Goal: Task Accomplishment & Management: Manage account settings

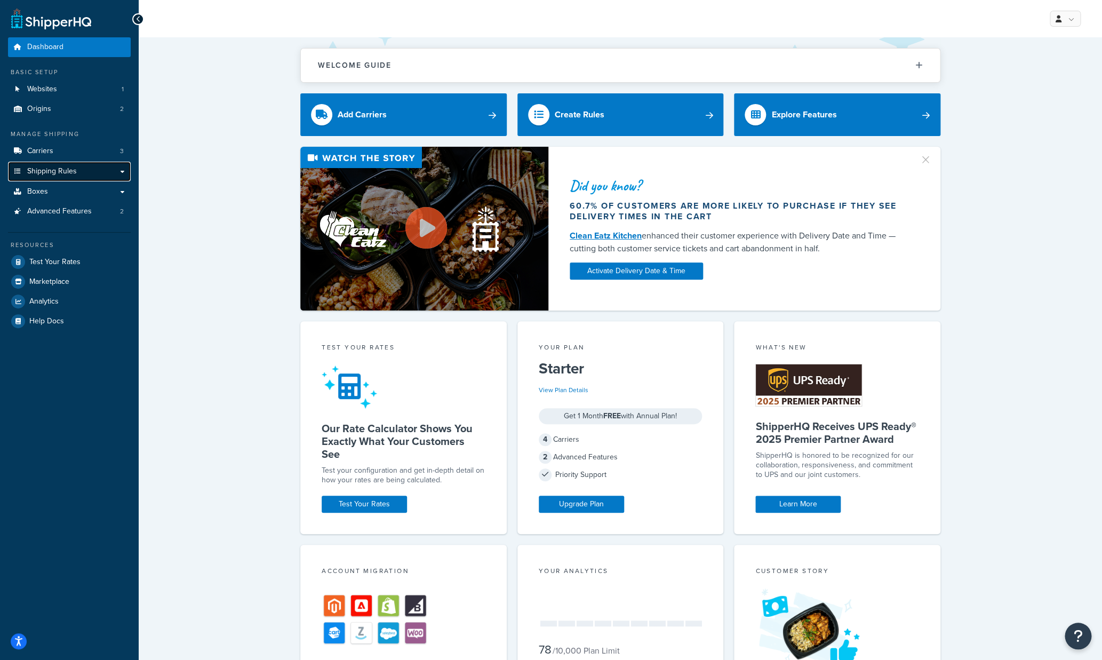
click at [87, 174] on link "Shipping Rules" at bounding box center [69, 172] width 123 height 20
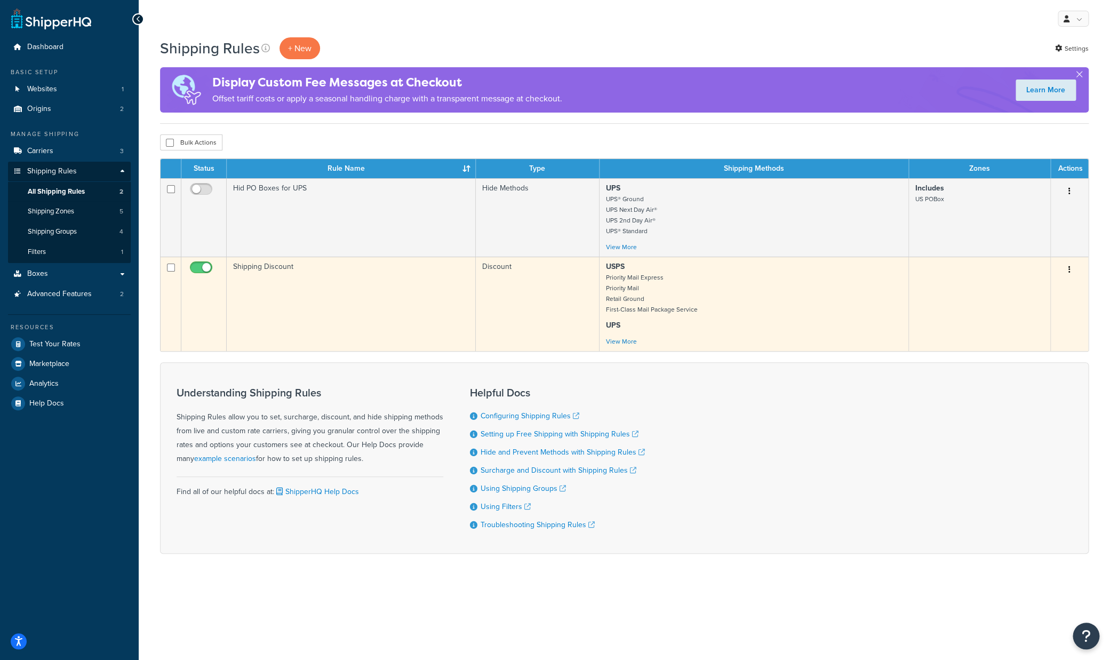
click at [1069, 270] on icon "button" at bounding box center [1070, 269] width 2 height 7
click at [1017, 290] on link "Edit" at bounding box center [1034, 290] width 84 height 22
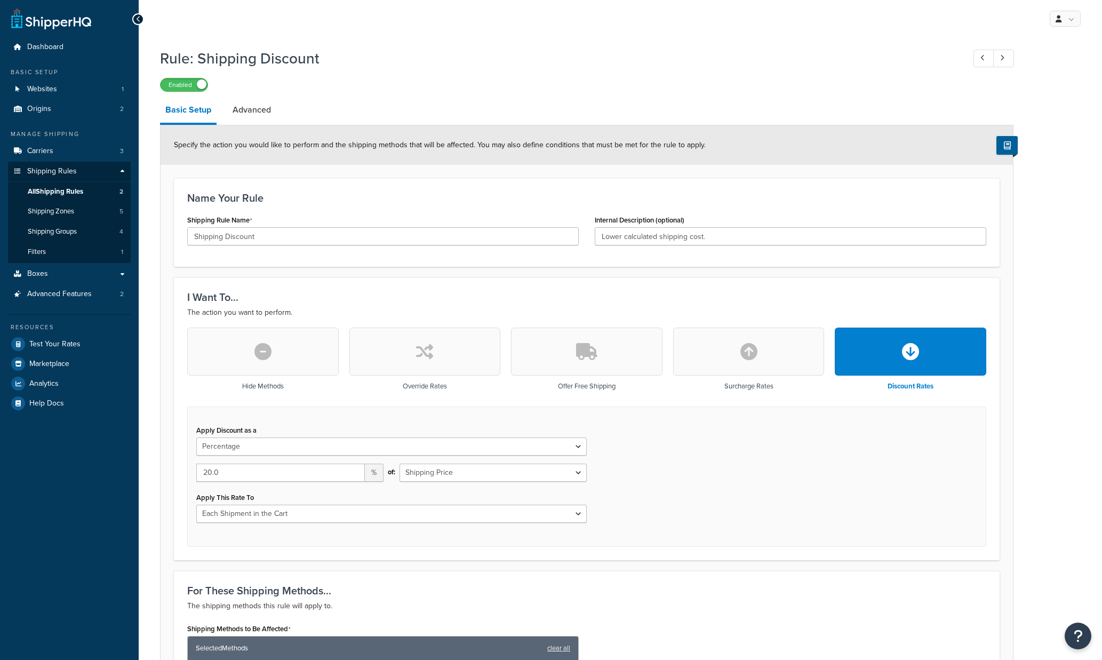
select select "PERCENTAGE"
click at [256, 110] on link "Advanced" at bounding box center [251, 110] width 49 height 26
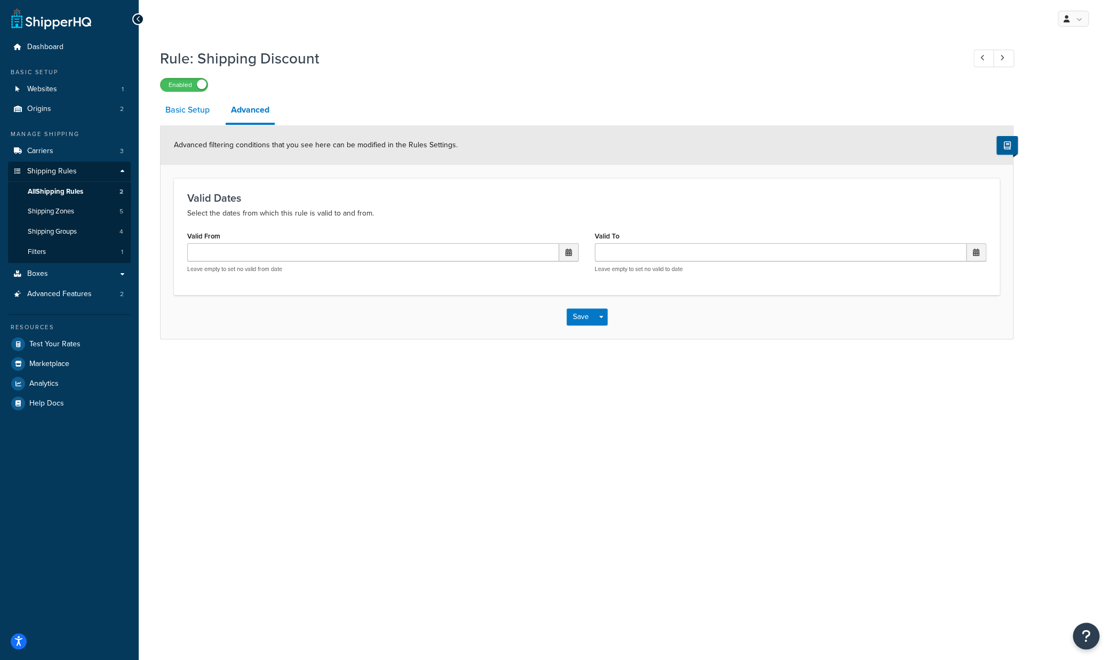
click at [170, 109] on link "Basic Setup" at bounding box center [187, 110] width 55 height 26
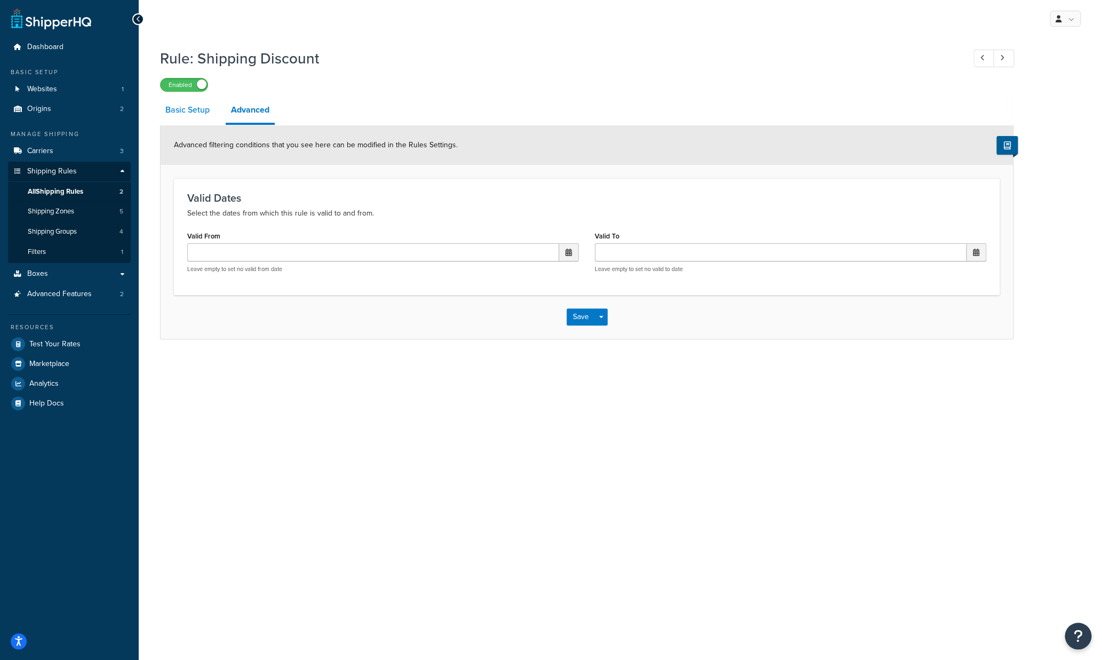
select select "PERCENTAGE"
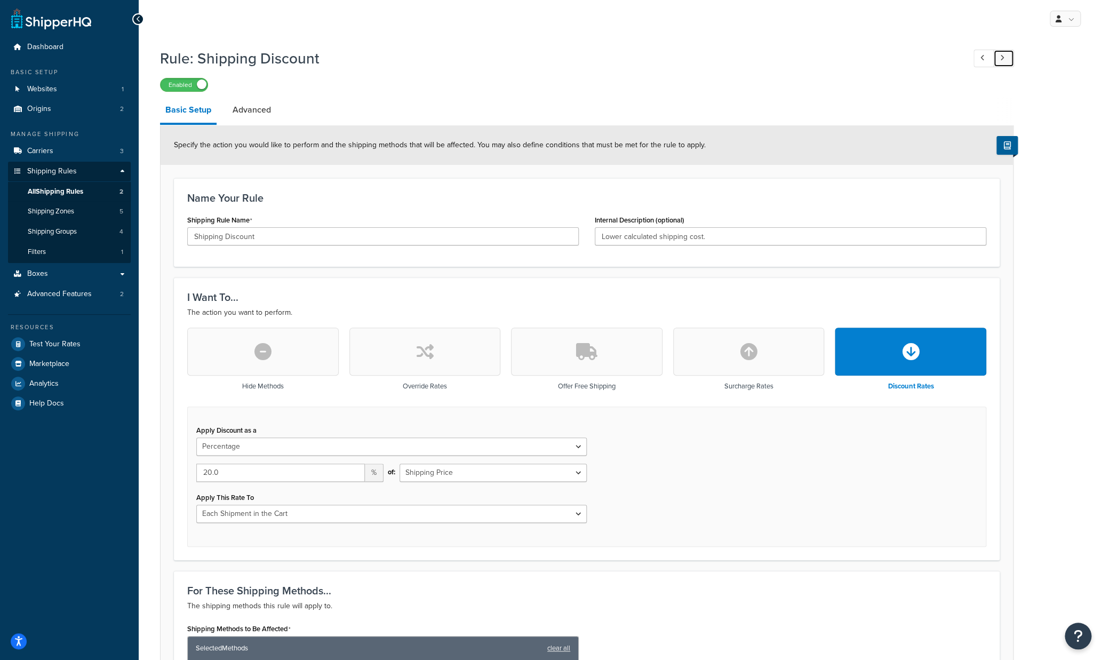
click at [1007, 57] on link at bounding box center [1003, 59] width 21 height 18
click at [138, 18] on icon at bounding box center [138, 18] width 5 height 7
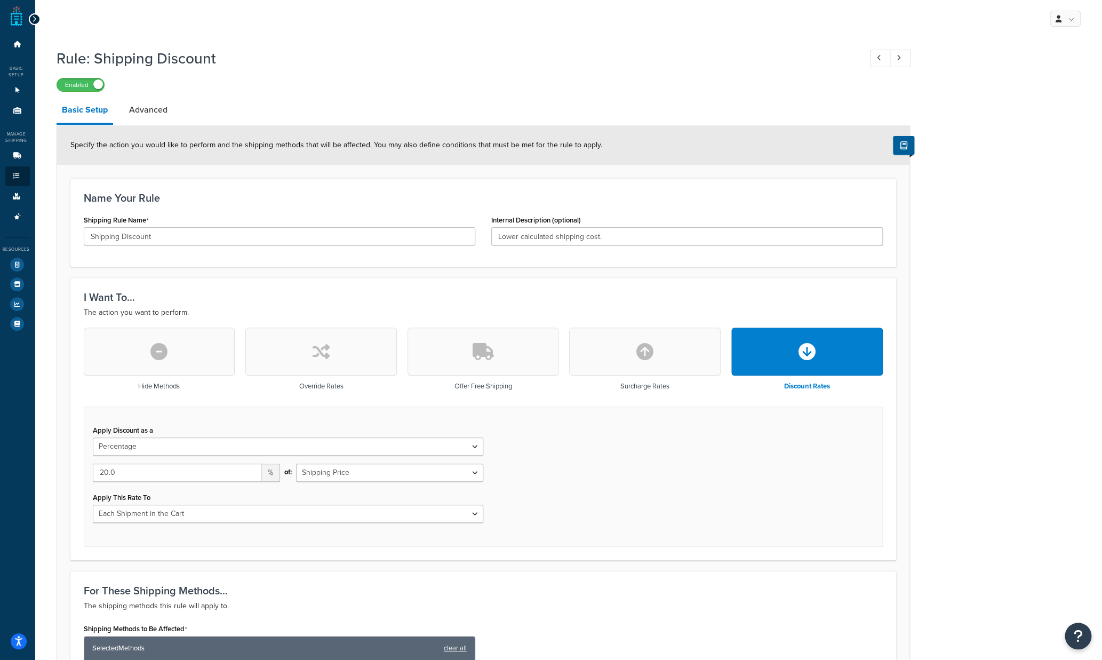
click at [30, 17] on div at bounding box center [35, 19] width 12 height 12
click at [33, 17] on icon at bounding box center [34, 18] width 5 height 7
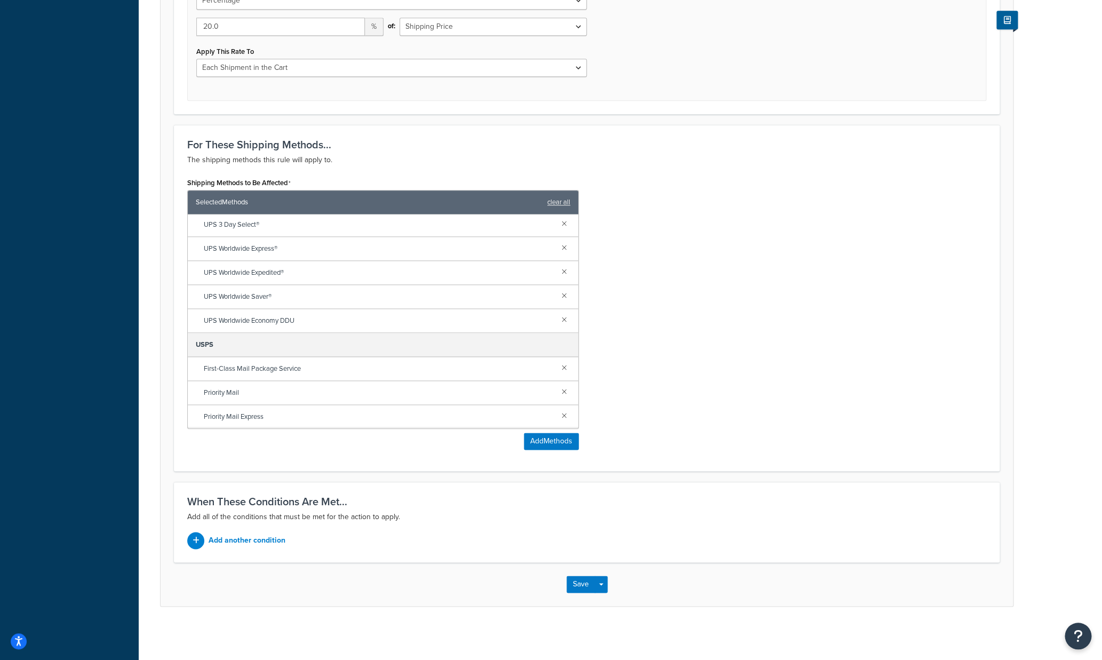
scroll to position [142, 0]
click at [603, 584] on button "Save Dropdown" at bounding box center [601, 584] width 13 height 17
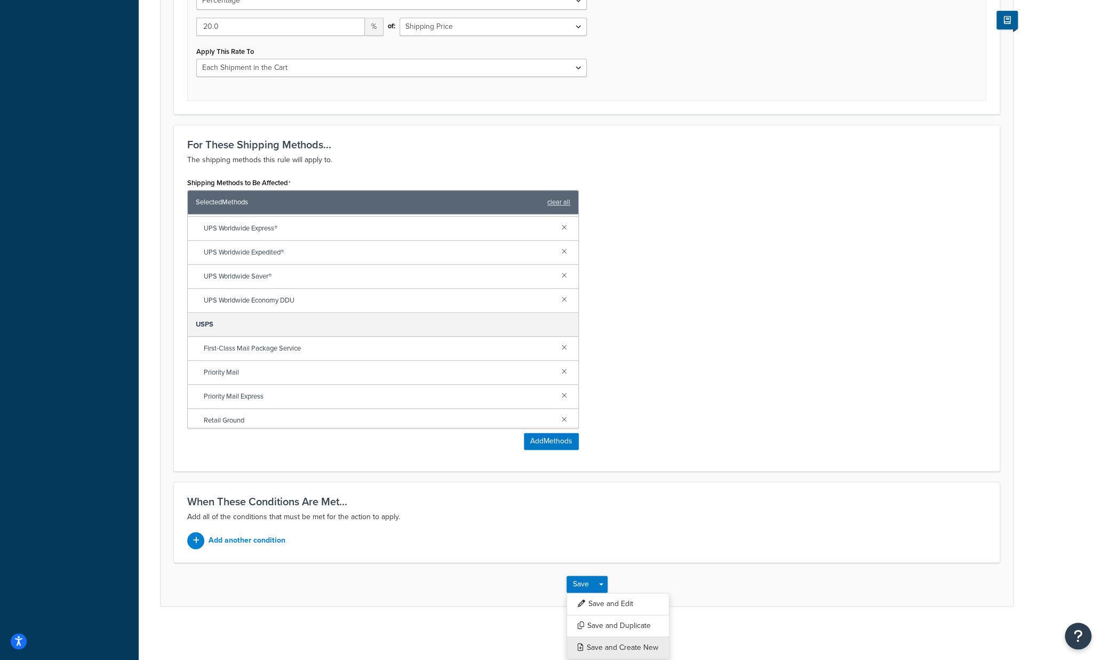
click at [626, 648] on button "Save and Create New" at bounding box center [618, 647] width 103 height 22
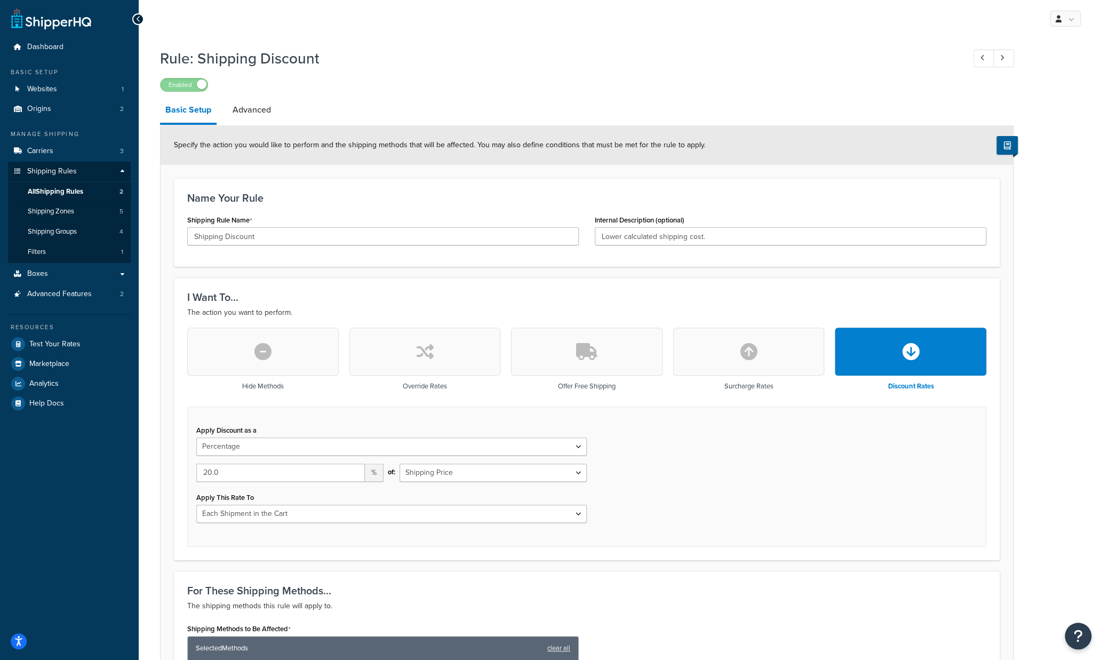
select select "PERCENTAGE"
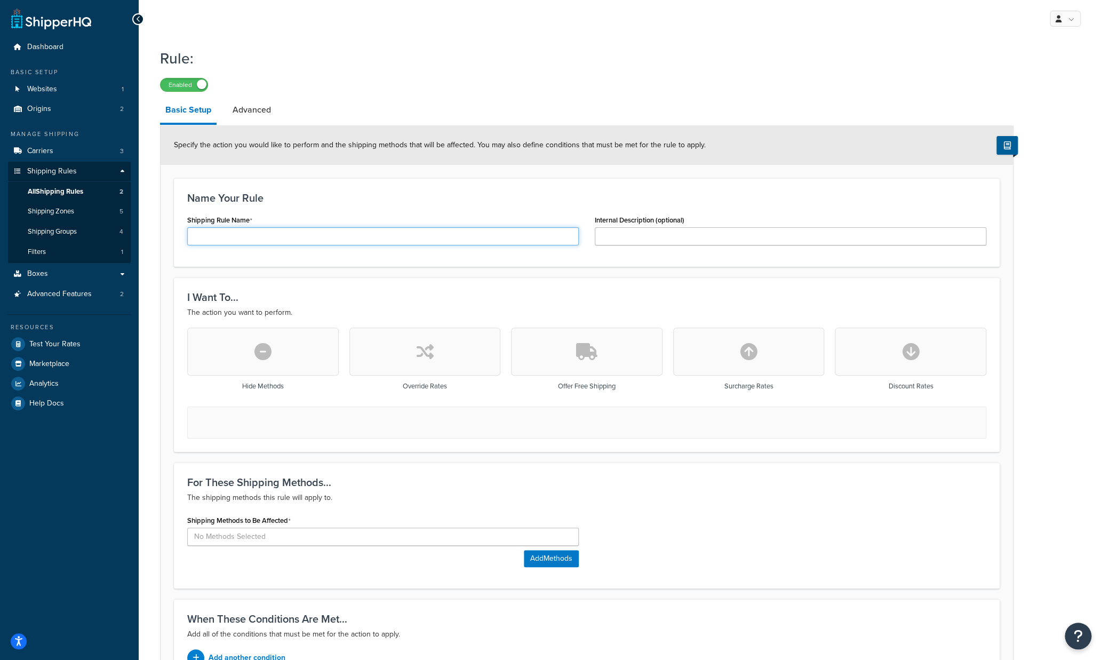
click at [257, 236] on input "Shipping Rule Name" at bounding box center [383, 236] width 392 height 18
type input "International Mail Surcharge"
click at [746, 360] on icon "button" at bounding box center [749, 351] width 17 height 17
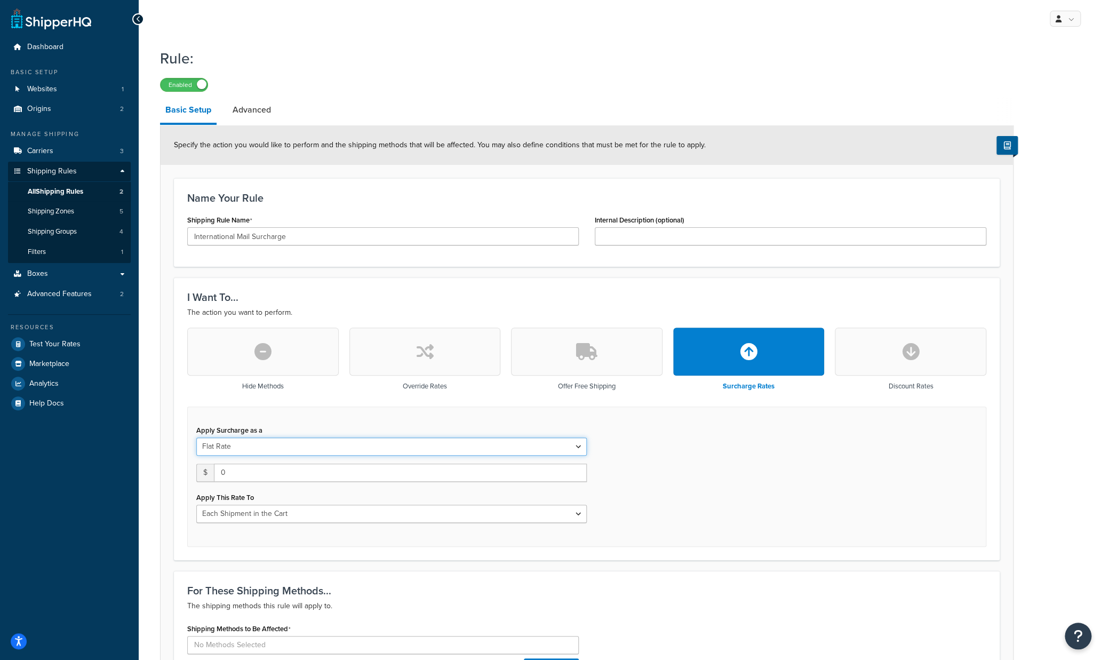
select select "PERCENTAGE"
click option "Percentage" at bounding box center [0, 0] width 0 height 0
select select "ORDER"
click at [672, 459] on div "Apply Surcharge as a Flat Rate Percentage Flat Rate & Percentage 0.0 % of: Ship…" at bounding box center [586, 477] width 799 height 140
click at [672, 463] on div "Apply Surcharge as a Flat Rate Percentage Flat Rate & Percentage 0.0 % of: Ship…" at bounding box center [586, 477] width 799 height 140
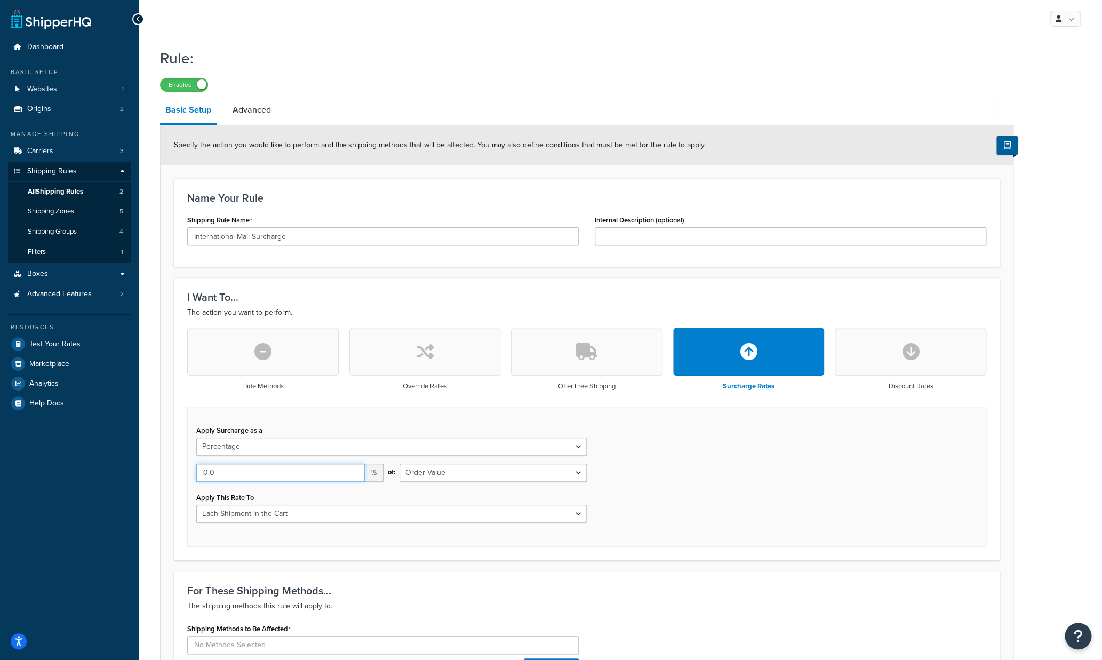
click at [321, 472] on input "0.0" at bounding box center [280, 473] width 169 height 18
drag, startPoint x: 320, startPoint y: 472, endPoint x: 156, endPoint y: 469, distance: 164.3
click at [196, 469] on input "0.0" at bounding box center [280, 473] width 169 height 18
type input "25"
click at [660, 523] on div "Apply Surcharge as a Flat Rate Percentage Flat Rate & Percentage 25 % of: Shipp…" at bounding box center [586, 477] width 799 height 140
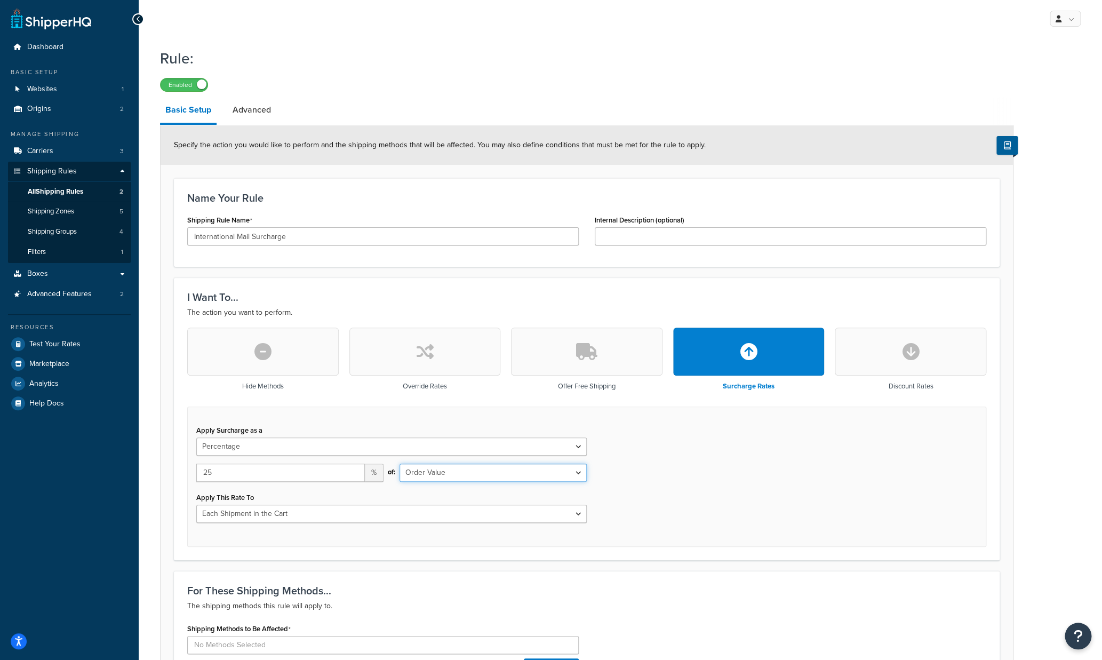
select select "SHIPPING"
click option "Shipping Price" at bounding box center [0, 0] width 0 height 0
click at [673, 479] on div "Apply Surcharge as a Flat Rate Percentage Flat Rate & Percentage 25 % of: Shipp…" at bounding box center [586, 477] width 799 height 140
click option "Each Shipment in the Cart" at bounding box center [0, 0] width 0 height 0
click at [725, 478] on div "Apply Surcharge as a Flat Rate Percentage Flat Rate & Percentage 25 % of: Shipp…" at bounding box center [586, 477] width 799 height 140
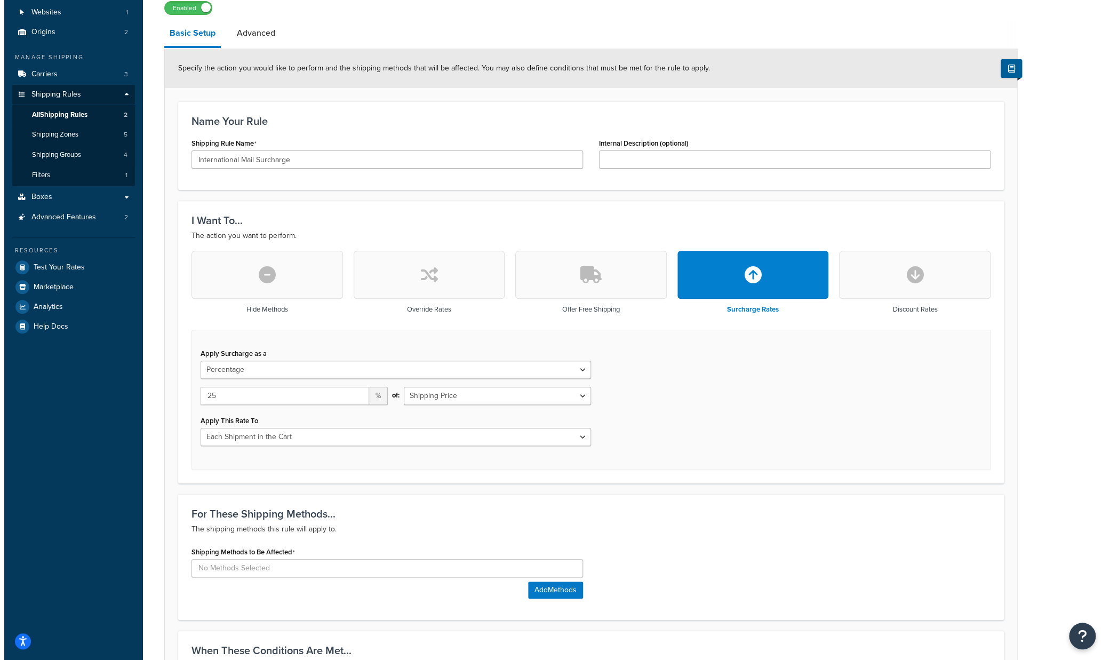
scroll to position [85, 0]
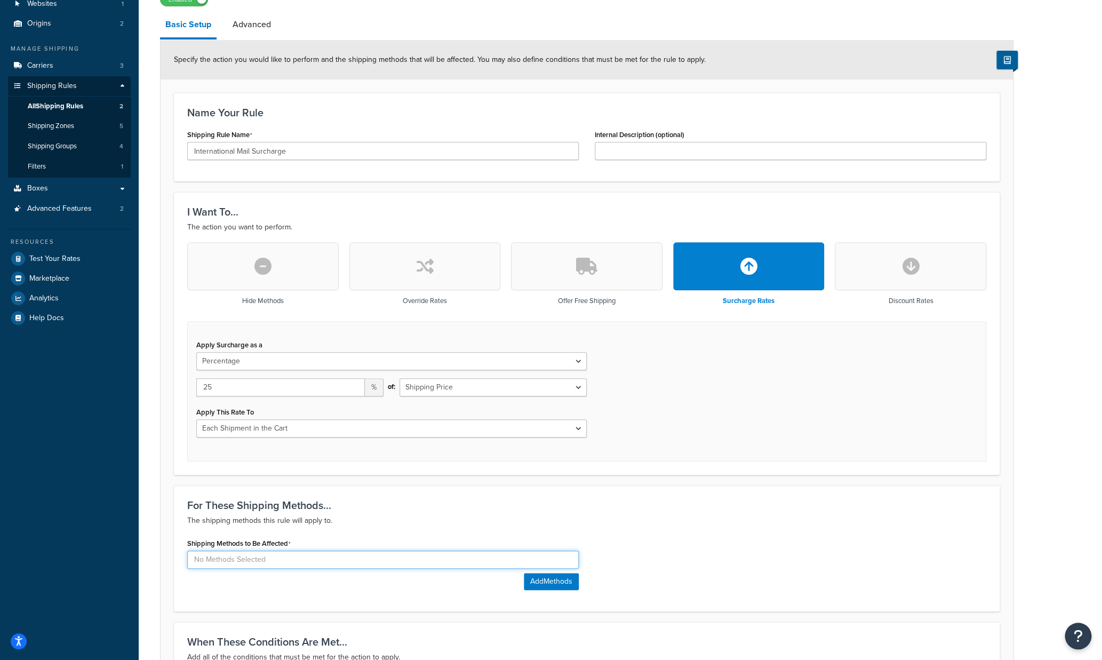
click at [400, 555] on input at bounding box center [383, 560] width 392 height 18
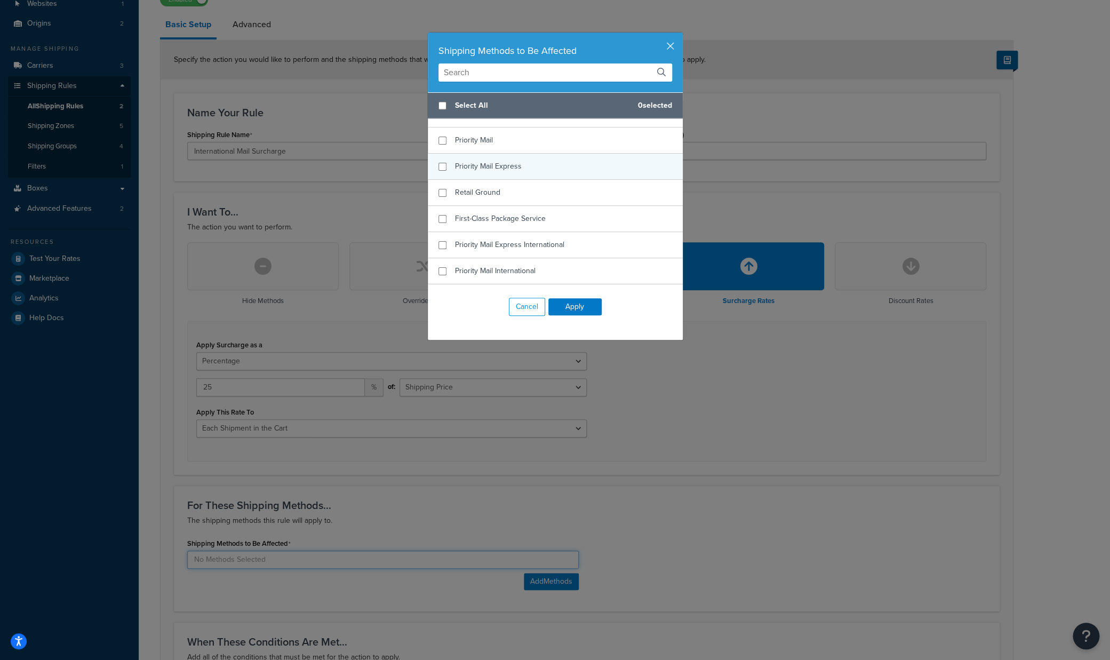
scroll to position [1192, 0]
click at [439, 242] on input "checkbox" at bounding box center [443, 242] width 8 height 8
checkbox input "true"
click at [440, 246] on input "checkbox" at bounding box center [443, 247] width 8 height 8
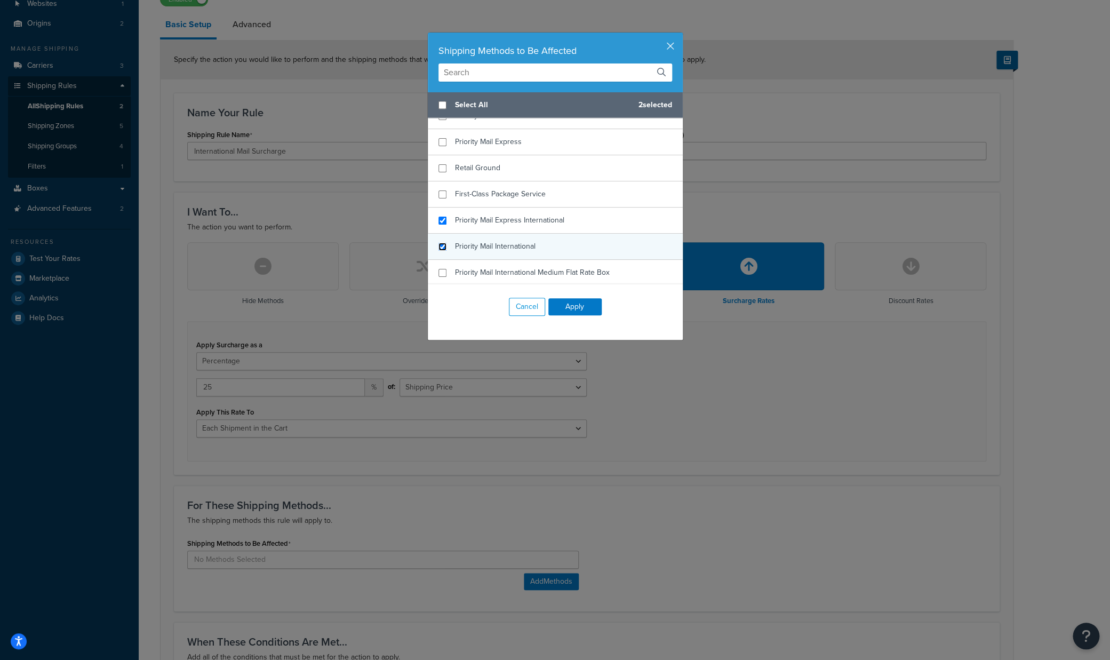
checkbox input "true"
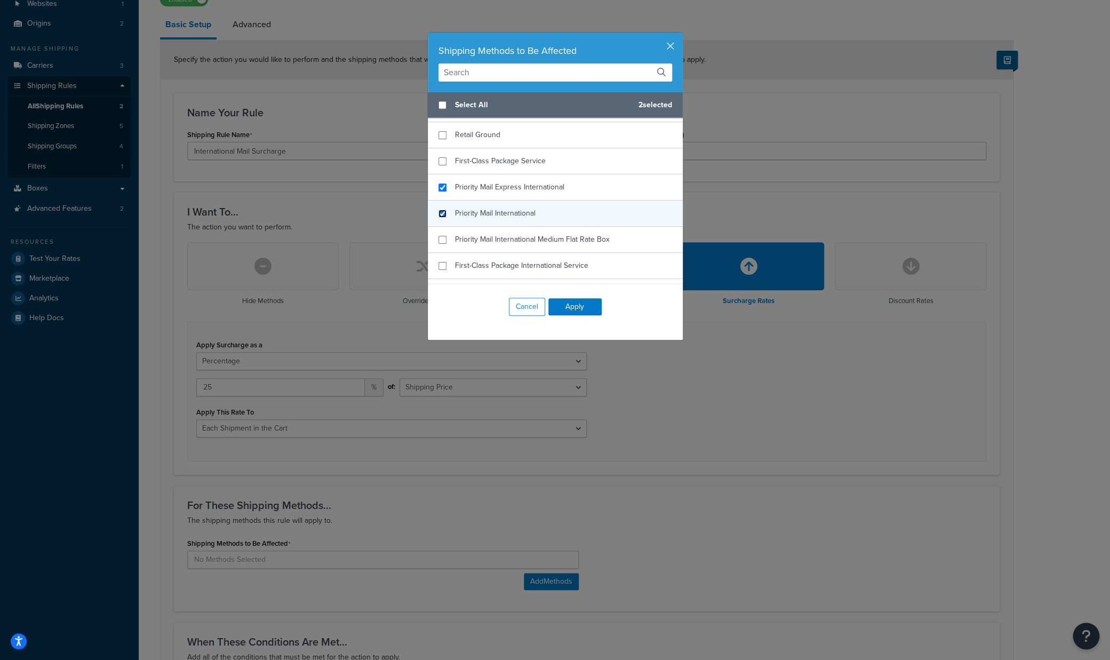
scroll to position [1267, 0]
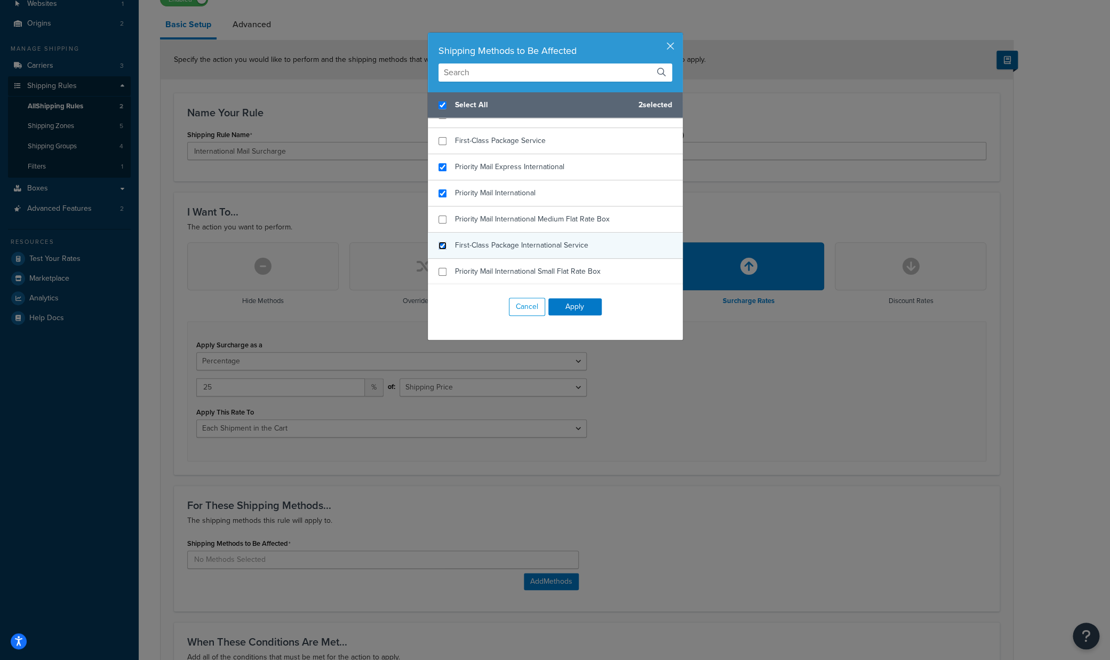
checkbox input "true"
click at [439, 248] on input "checkbox" at bounding box center [443, 246] width 8 height 8
checkbox input "true"
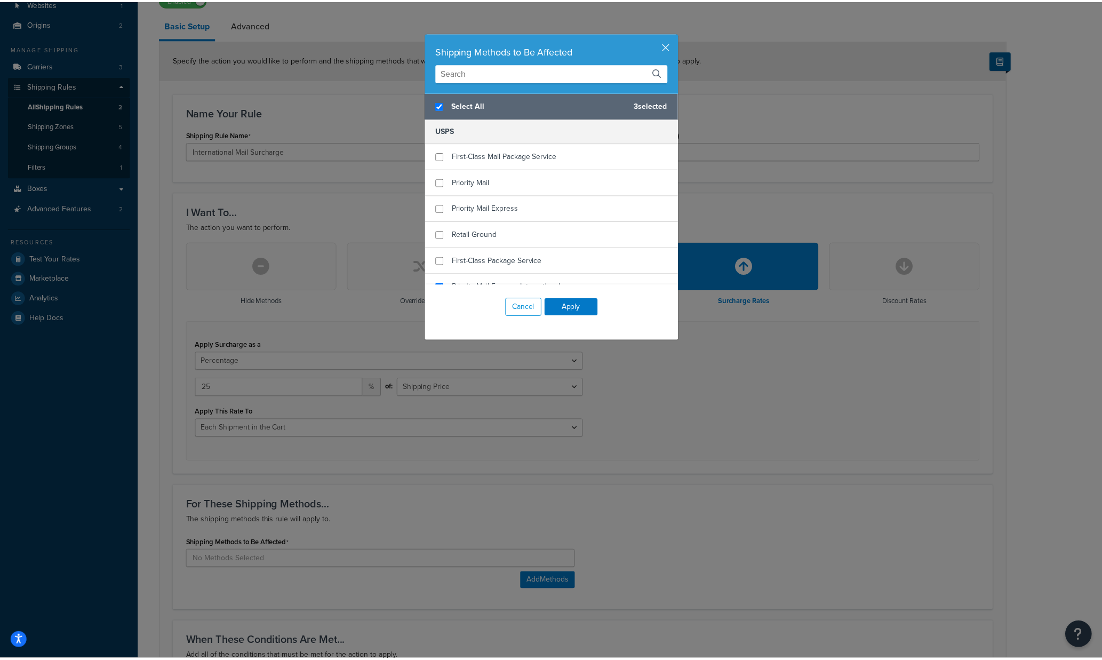
scroll to position [1147, 0]
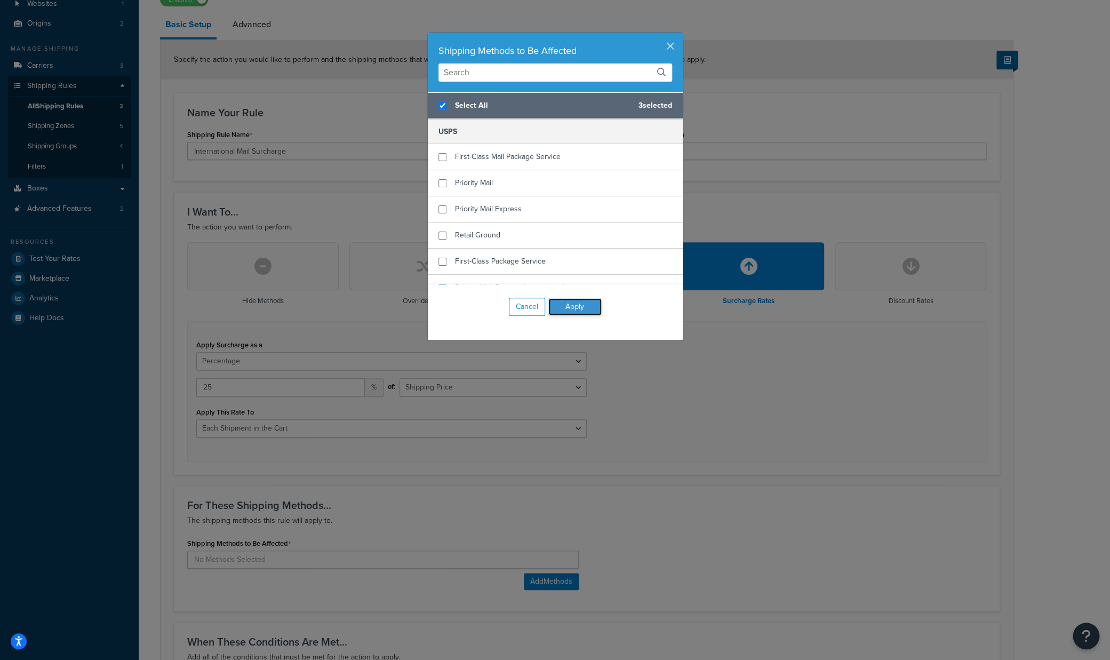
click at [576, 311] on button "Apply" at bounding box center [574, 306] width 53 height 17
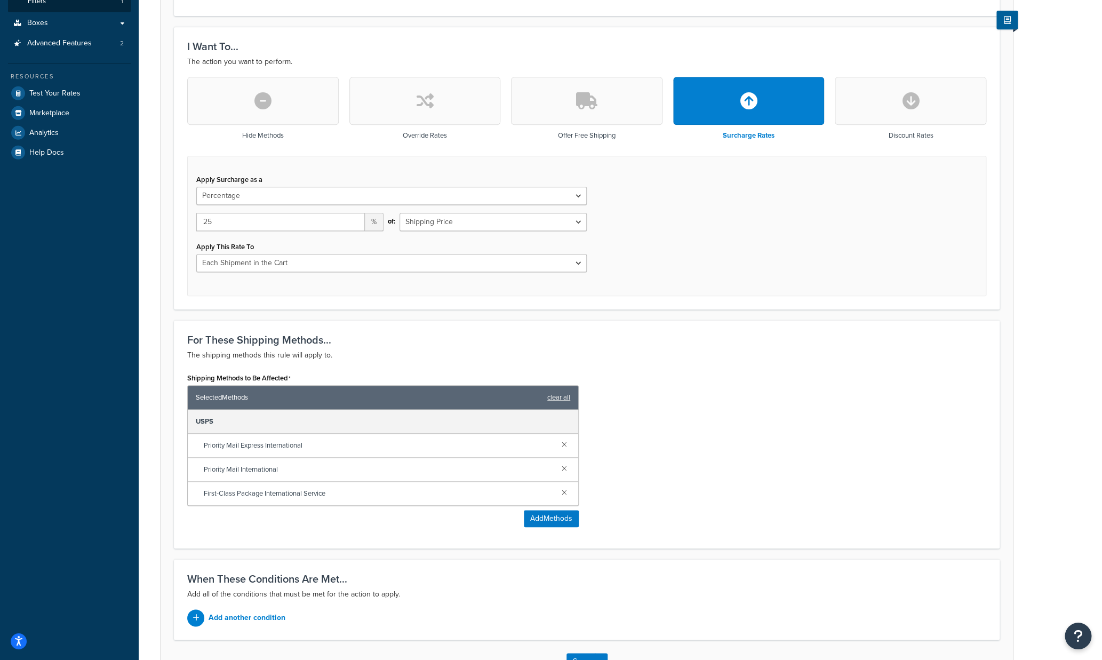
scroll to position [273, 0]
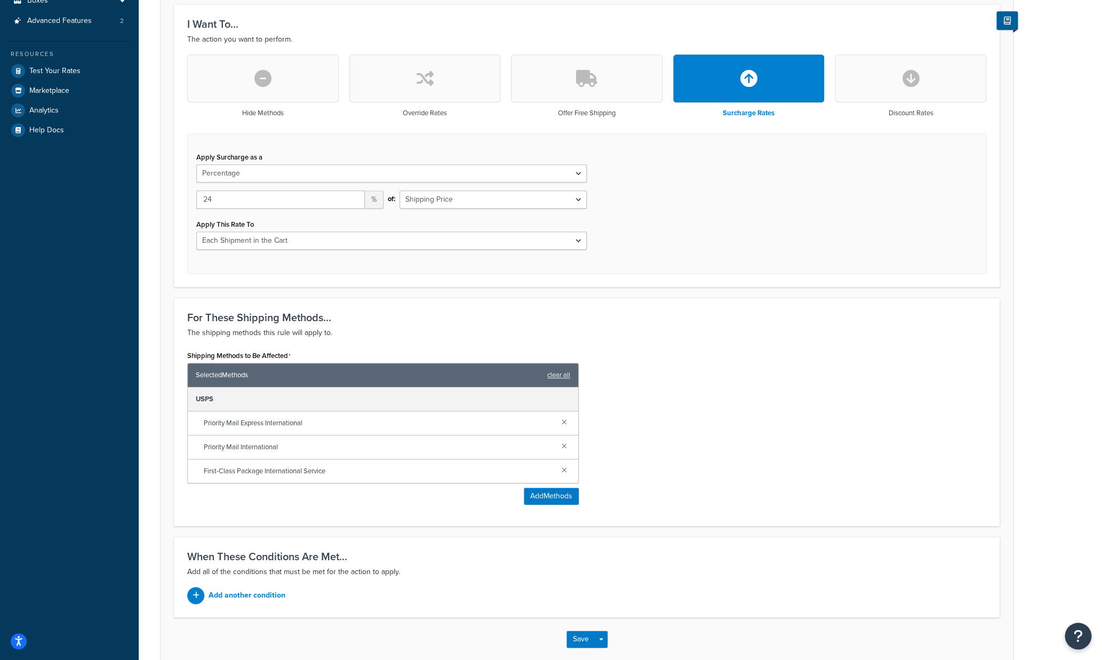
click at [352, 203] on input "24" at bounding box center [280, 199] width 169 height 18
click at [352, 203] on input "23" at bounding box center [280, 199] width 169 height 18
click at [352, 203] on input "22" at bounding box center [280, 199] width 169 height 18
click at [352, 203] on input "21" at bounding box center [280, 199] width 169 height 18
type input "20"
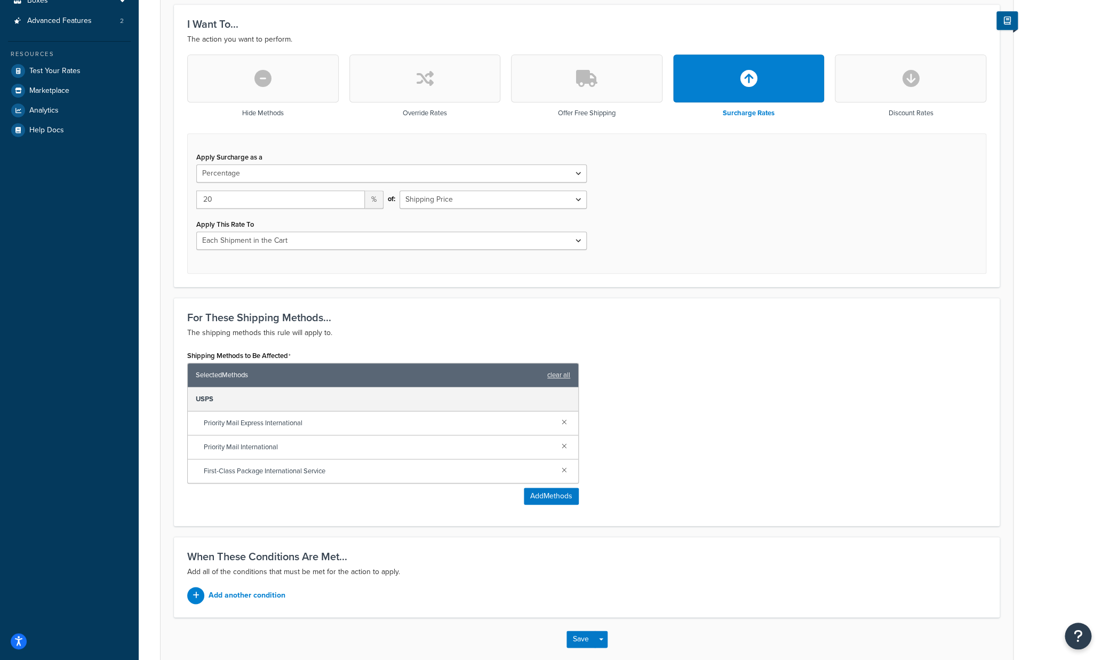
click at [352, 203] on input "20" at bounding box center [280, 199] width 169 height 18
click at [699, 240] on div "Apply Surcharge as a Flat Rate Percentage Flat Rate & Percentage 20 % of: Shipp…" at bounding box center [586, 203] width 799 height 140
click at [585, 638] on button "Save" at bounding box center [581, 639] width 29 height 17
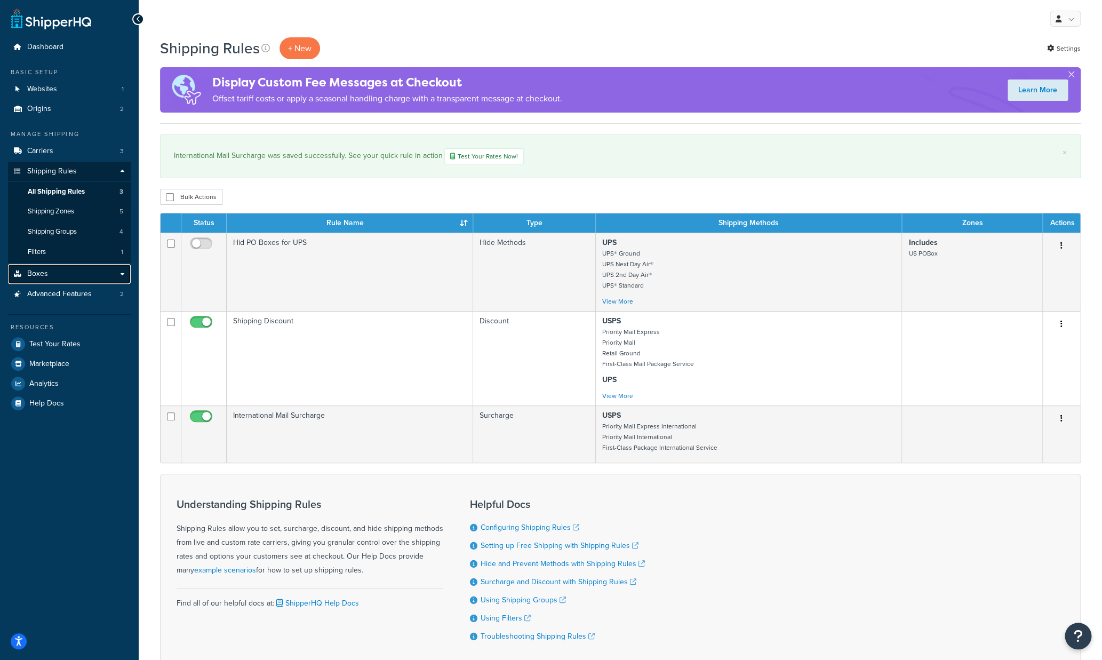
click at [66, 271] on link "Boxes" at bounding box center [69, 274] width 123 height 20
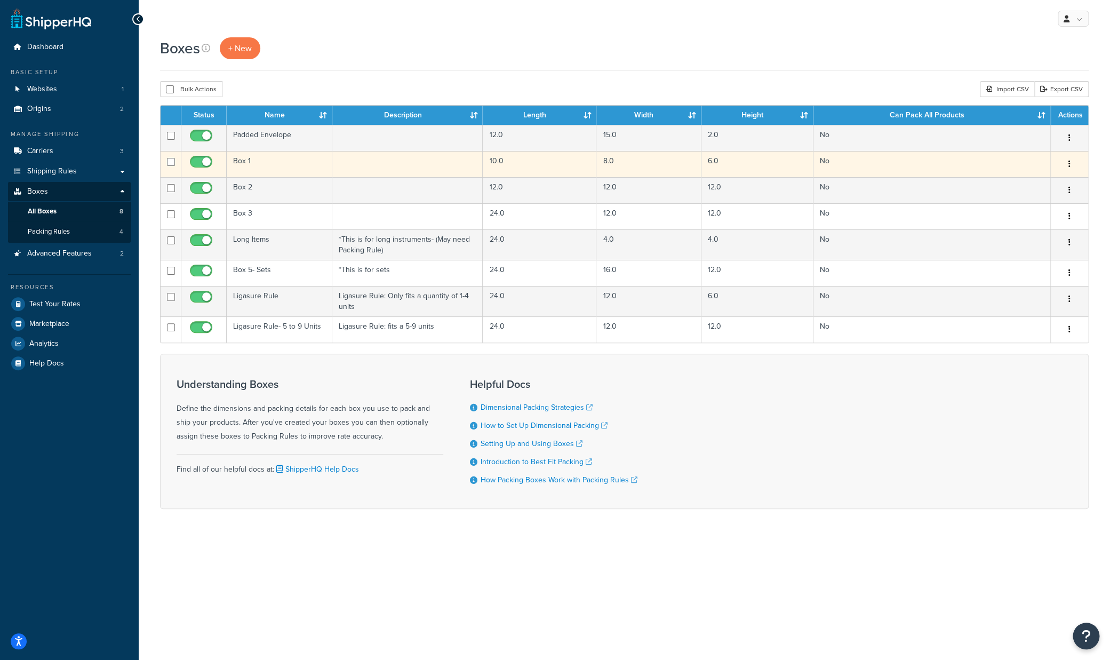
click at [1071, 165] on button "button" at bounding box center [1069, 164] width 15 height 17
click at [1020, 185] on link "Edit" at bounding box center [1034, 184] width 84 height 22
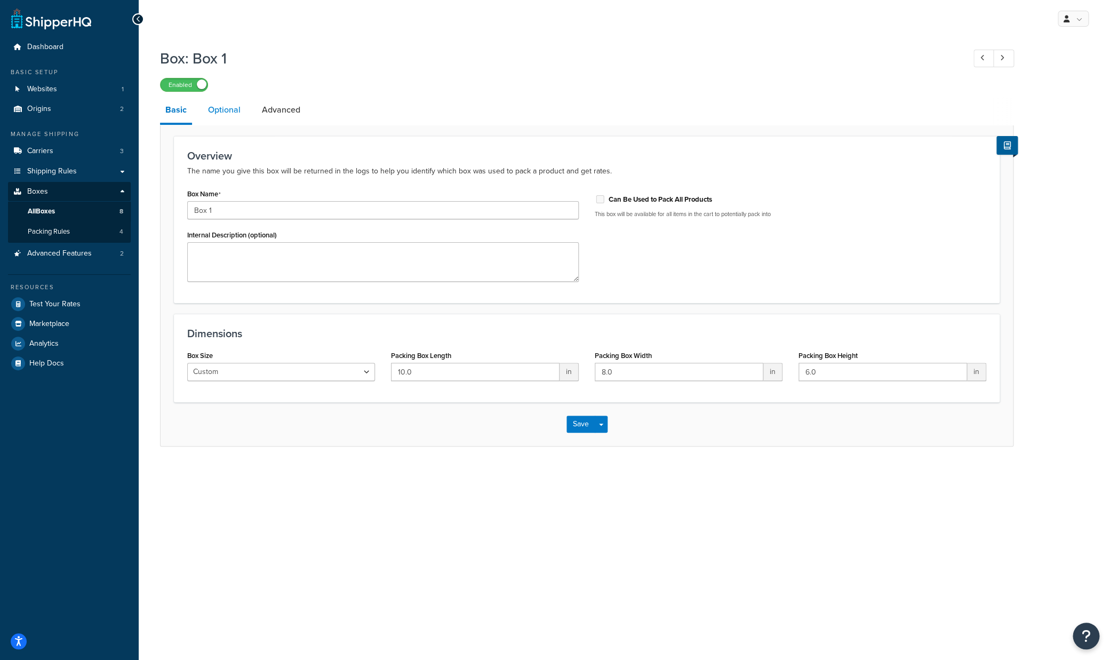
click at [225, 106] on link "Optional" at bounding box center [224, 110] width 43 height 26
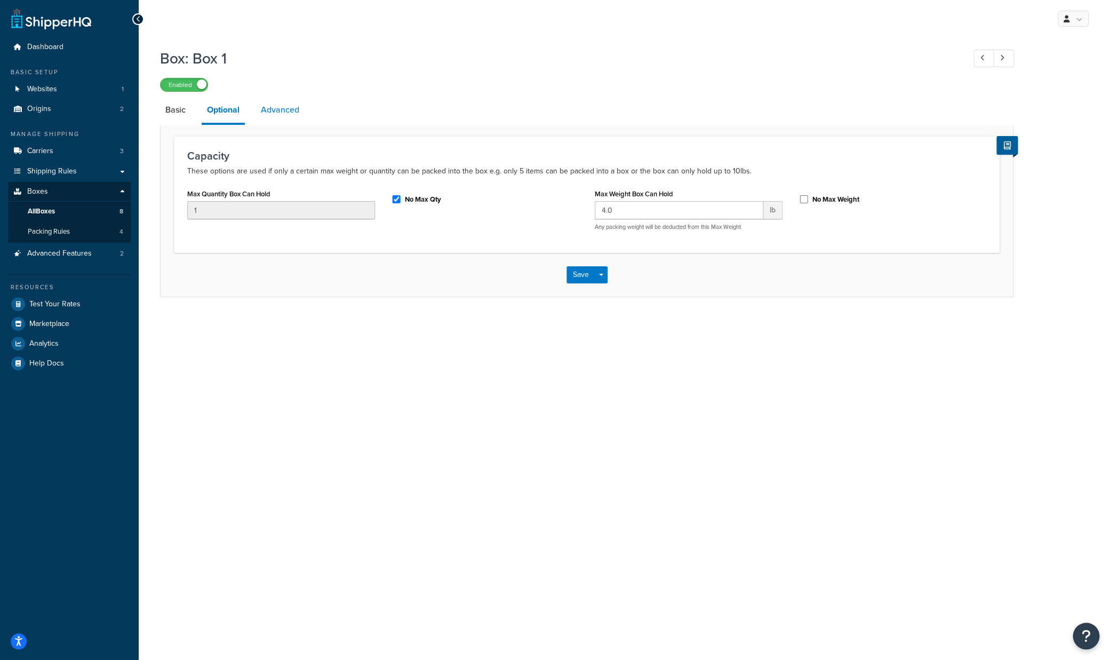
click at [288, 109] on link "Advanced" at bounding box center [280, 110] width 49 height 26
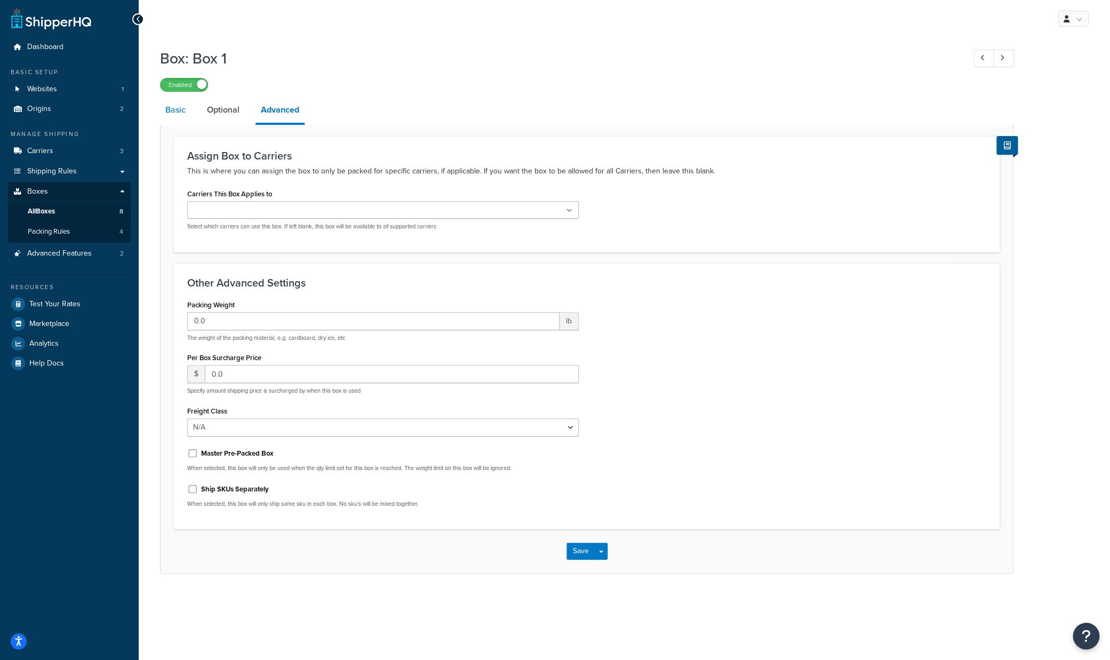
click at [179, 108] on link "Basic" at bounding box center [175, 110] width 31 height 26
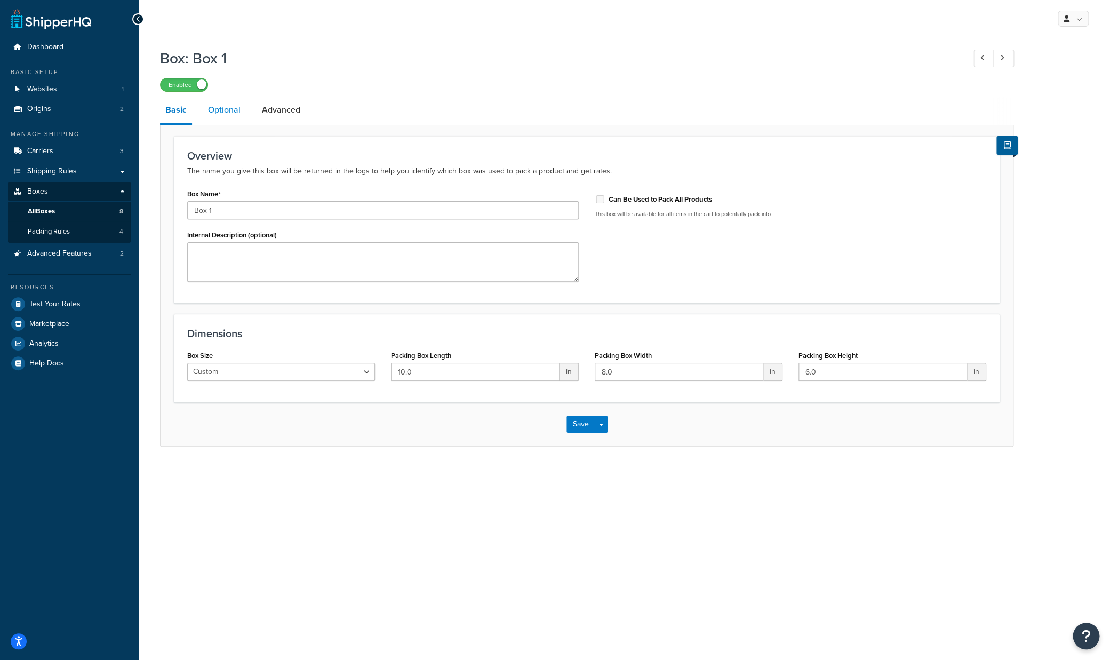
click at [234, 113] on link "Optional" at bounding box center [224, 110] width 43 height 26
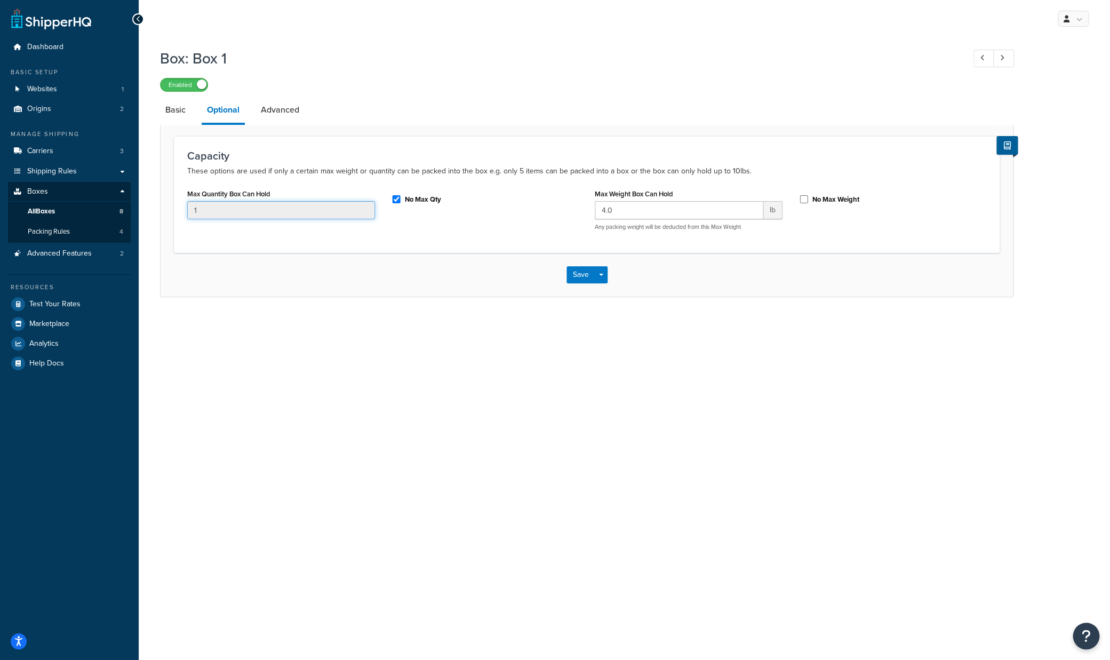
click at [203, 208] on input "1" at bounding box center [281, 210] width 188 height 18
click at [285, 115] on link "Advanced" at bounding box center [280, 110] width 49 height 26
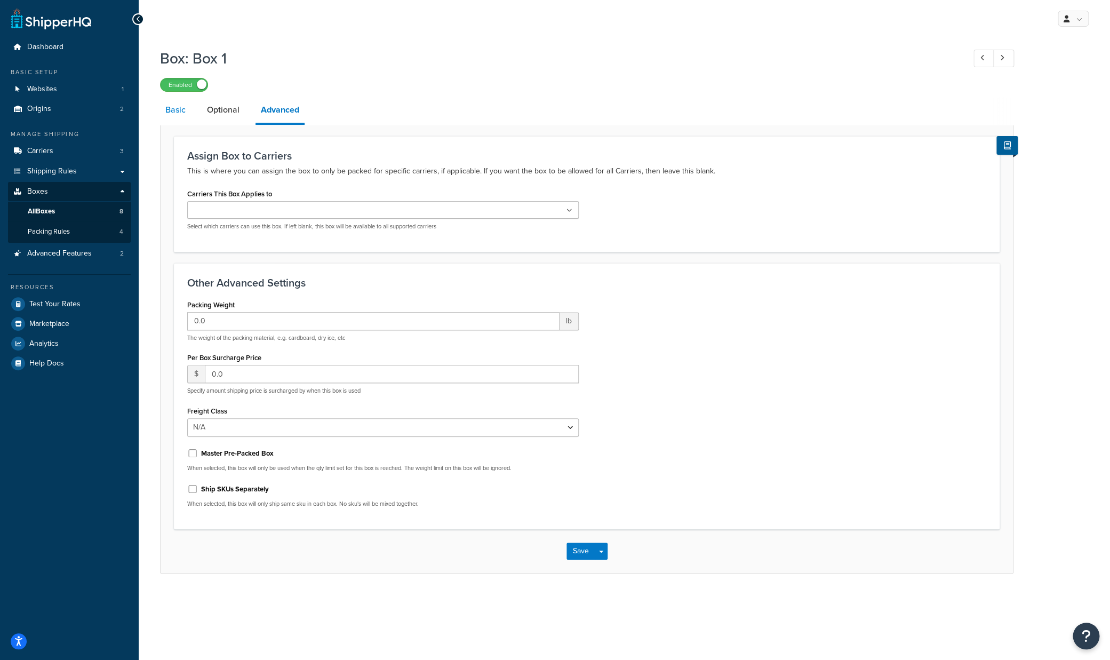
click at [168, 104] on link "Basic" at bounding box center [175, 110] width 31 height 26
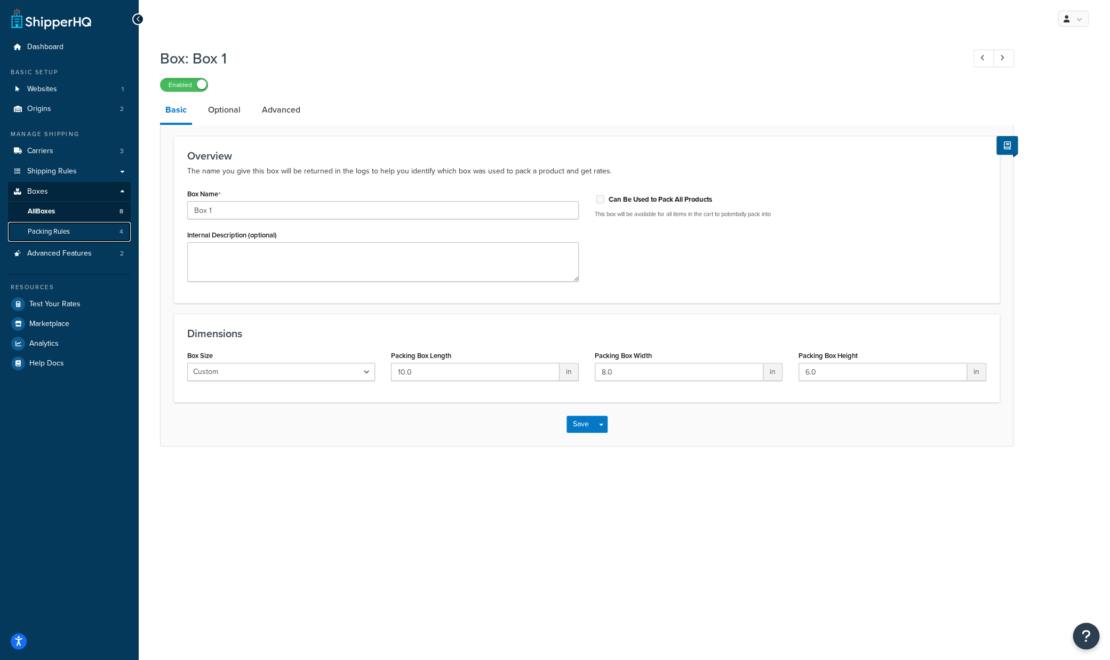
click at [67, 232] on span "Packing Rules" at bounding box center [49, 231] width 42 height 9
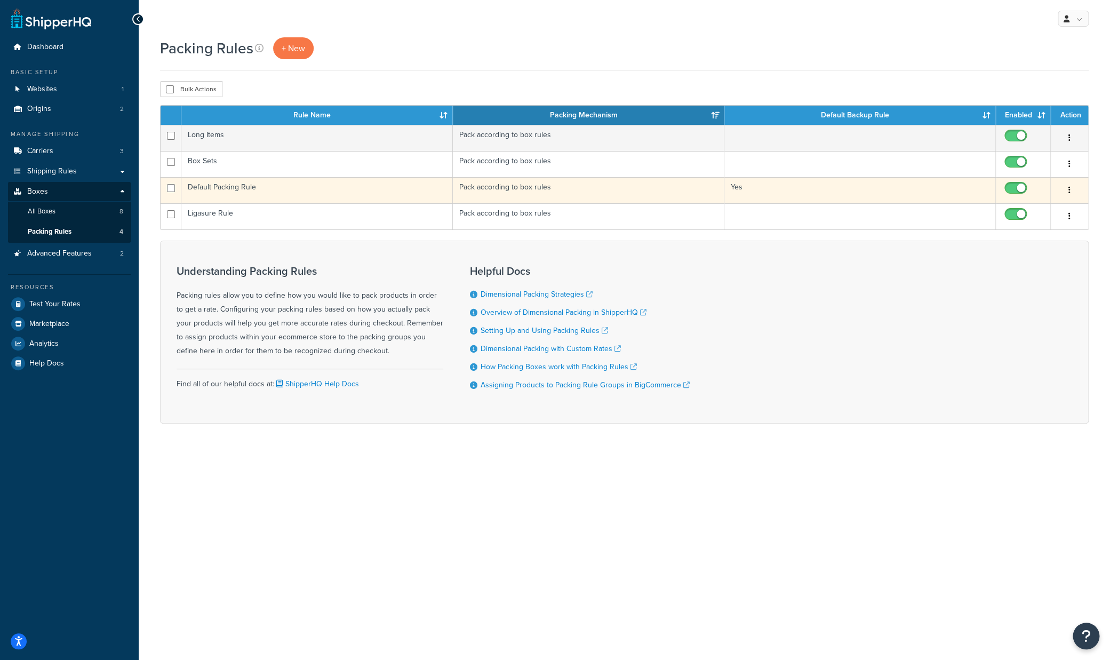
click at [1068, 194] on button "button" at bounding box center [1069, 190] width 15 height 17
click at [1050, 208] on link "Edit" at bounding box center [1026, 212] width 84 height 22
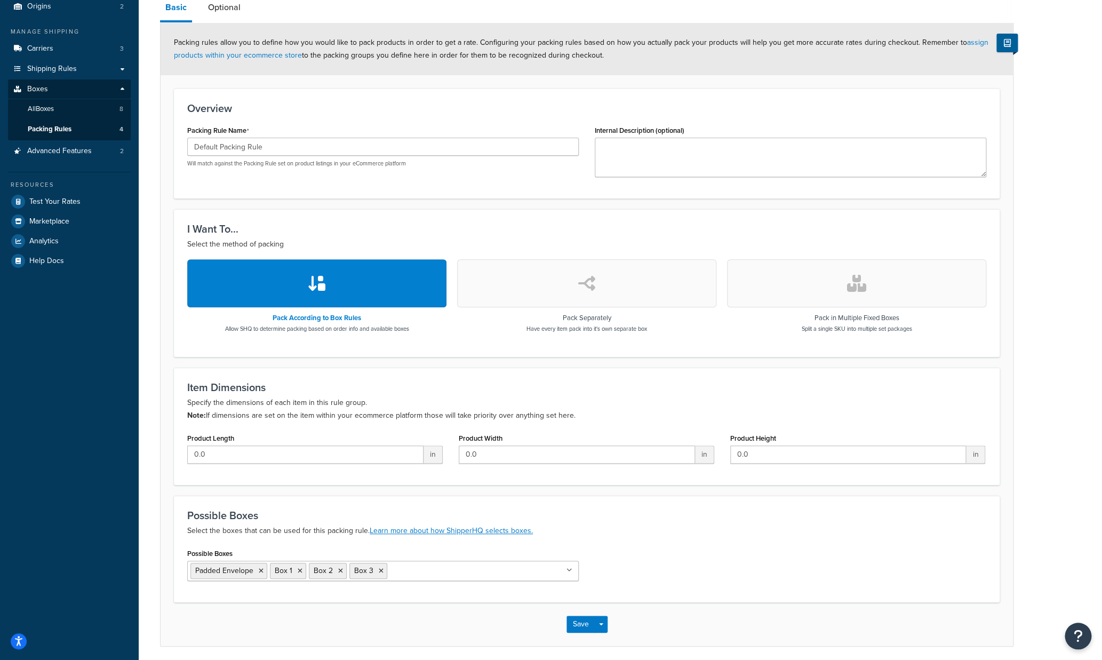
scroll to position [144, 0]
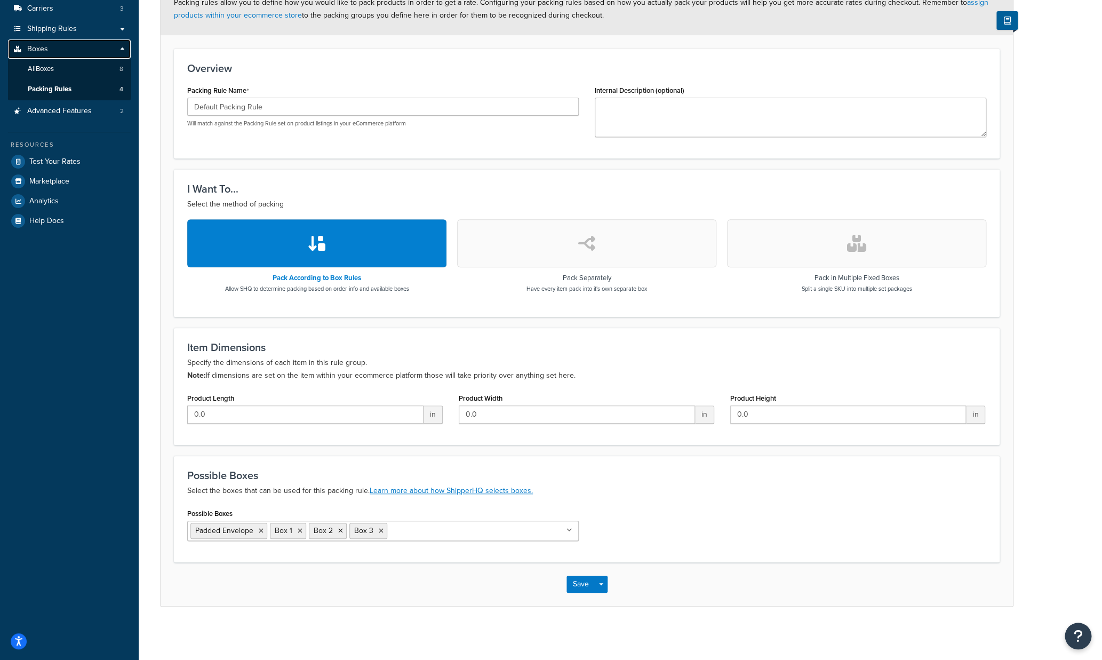
click at [39, 47] on span "Boxes" at bounding box center [37, 49] width 21 height 9
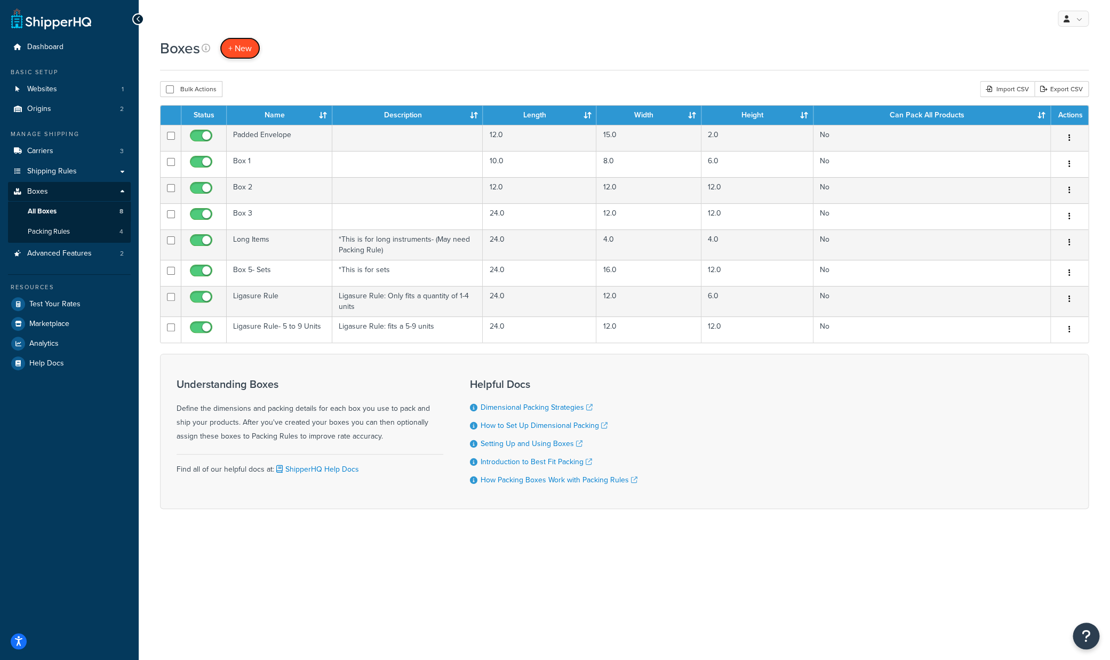
click at [240, 51] on span "+ New" at bounding box center [239, 48] width 23 height 12
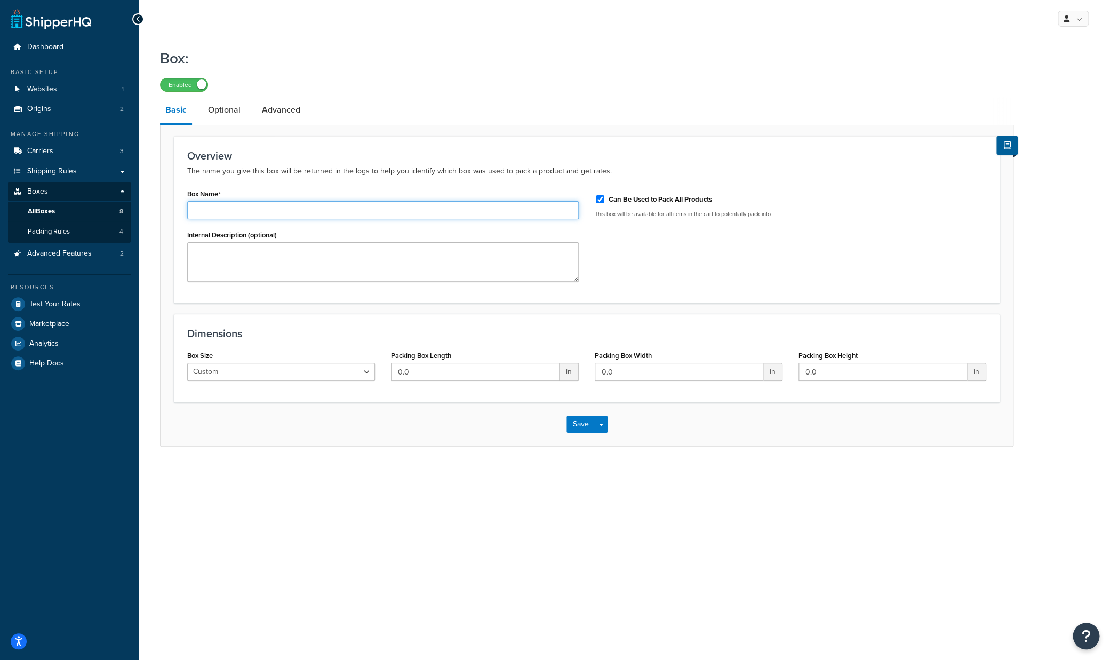
click at [209, 209] on input "Box Name" at bounding box center [383, 210] width 392 height 18
type input "Box 4"
click at [697, 254] on div "Box Name Box 4 Internal Description (optional) Can Be Used to Pack All Products…" at bounding box center [586, 238] width 815 height 104
drag, startPoint x: 428, startPoint y: 372, endPoint x: 375, endPoint y: 369, distance: 53.4
click at [391, 370] on input "0.0" at bounding box center [475, 372] width 169 height 18
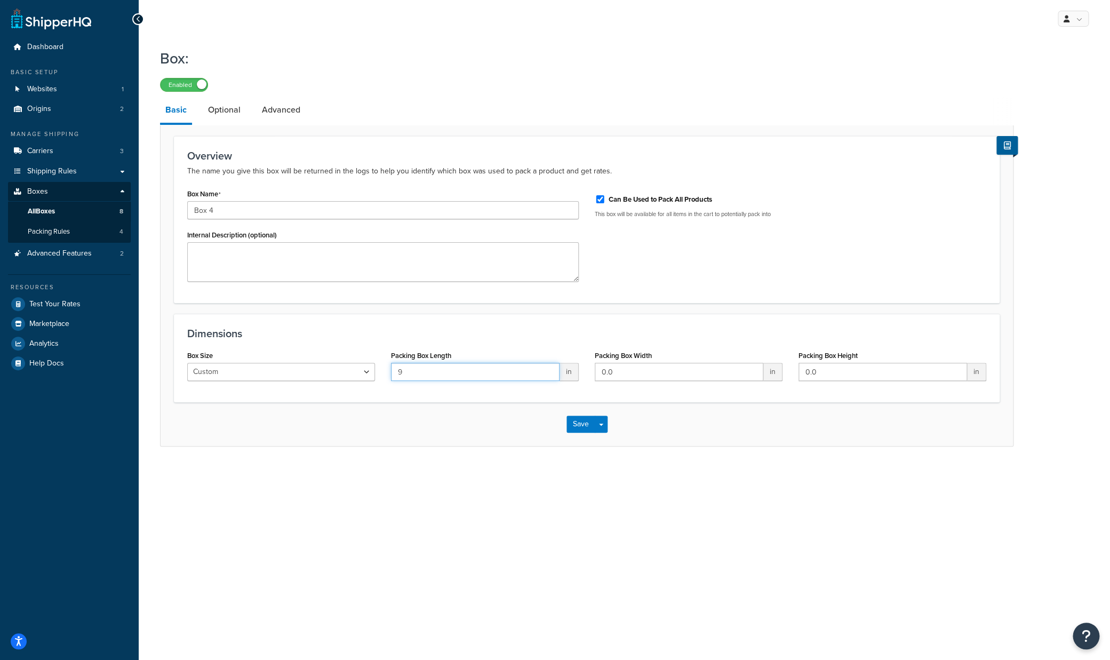
type input "9"
type input "6"
type input "2"
click at [581, 510] on div "My Profile Billing Global Settings Contact Us Logout Box: Enabled Basic Optiona…" at bounding box center [625, 330] width 972 height 660
click at [241, 112] on link "Optional" at bounding box center [224, 110] width 43 height 26
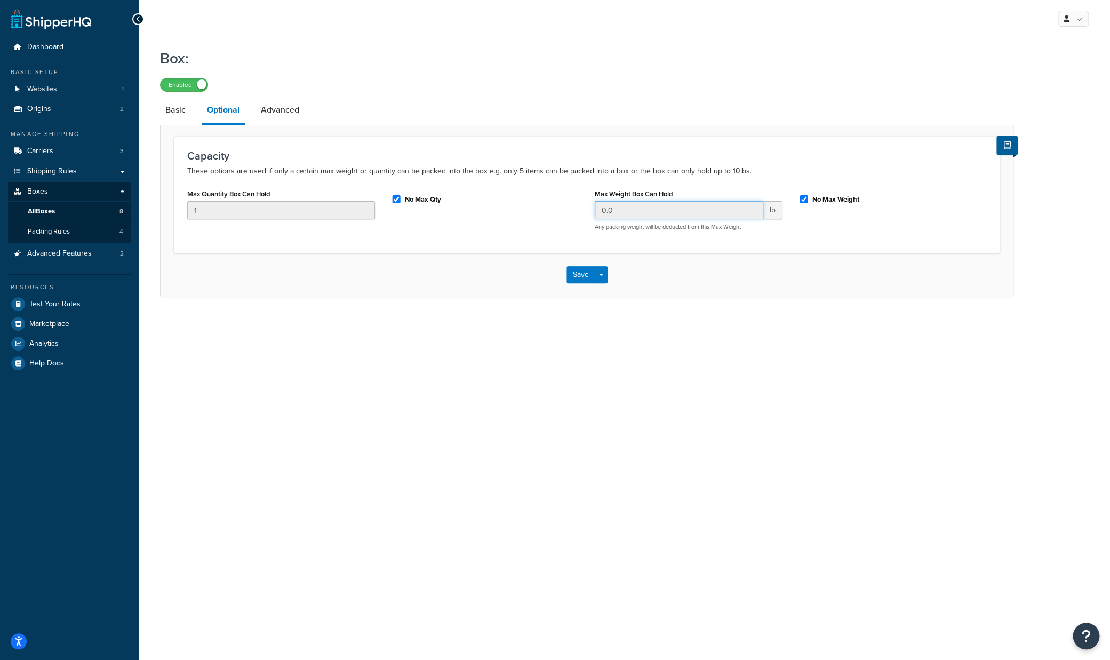
click at [621, 214] on input "0.0" at bounding box center [679, 210] width 169 height 18
drag, startPoint x: 605, startPoint y: 211, endPoint x: 590, endPoint y: 209, distance: 15.7
click at [595, 209] on input "0.0" at bounding box center [679, 210] width 169 height 18
click at [714, 309] on div "Box: Enabled Basic Optional Advanced Capacity These options are used if only a …" at bounding box center [625, 183] width 972 height 281
click at [701, 210] on input "0.0" at bounding box center [679, 210] width 169 height 18
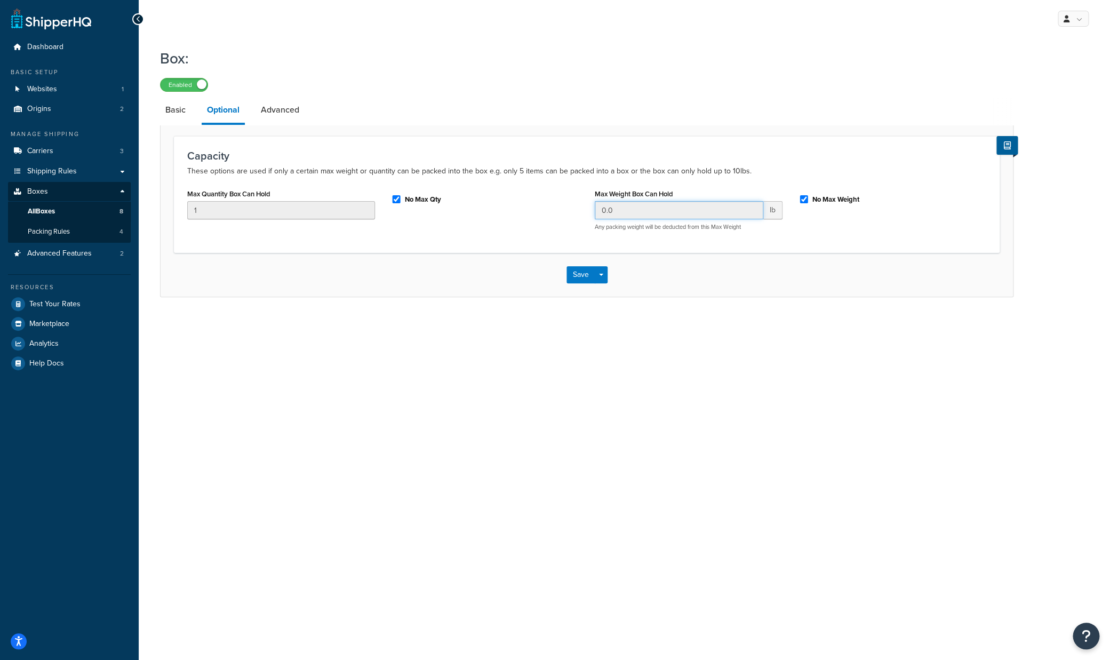
drag, startPoint x: 634, startPoint y: 210, endPoint x: 583, endPoint y: 205, distance: 51.4
click at [595, 205] on input "0.0" at bounding box center [679, 210] width 169 height 18
click at [802, 202] on input "No Max Weight" at bounding box center [804, 199] width 11 height 8
checkbox input "false"
drag, startPoint x: 635, startPoint y: 217, endPoint x: 587, endPoint y: 209, distance: 49.2
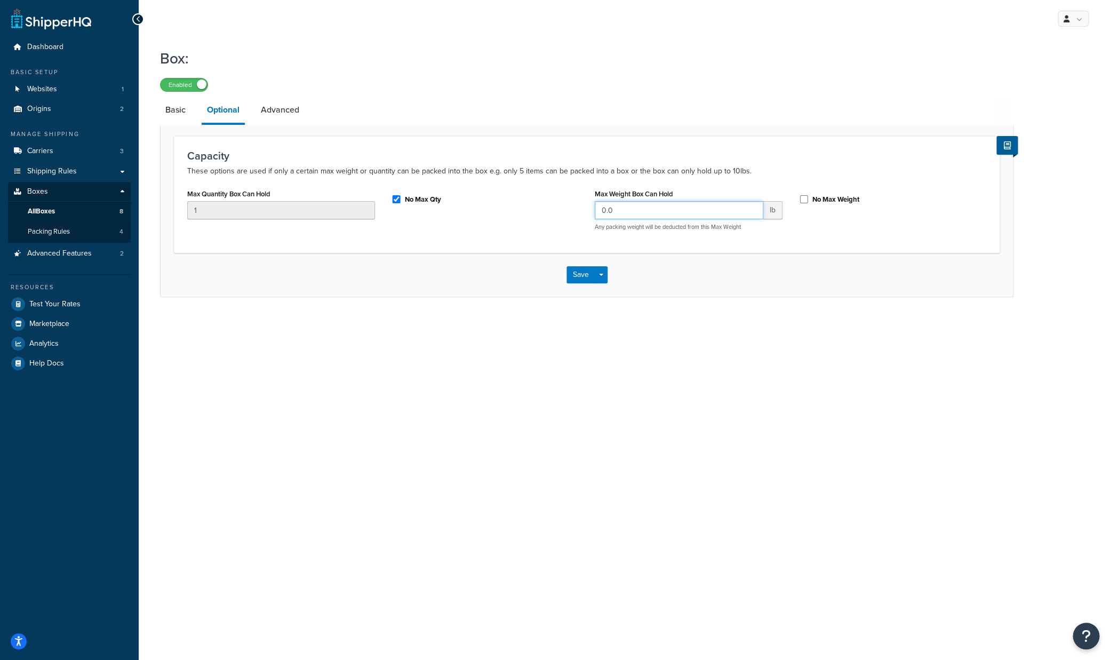
click at [595, 209] on input "0.0" at bounding box center [679, 210] width 169 height 18
type input "2"
click at [667, 327] on div "My Profile Billing Global Settings Contact Us Logout Box: Enabled Basic Optiona…" at bounding box center [625, 330] width 972 height 660
click at [292, 113] on link "Advanced" at bounding box center [280, 110] width 49 height 26
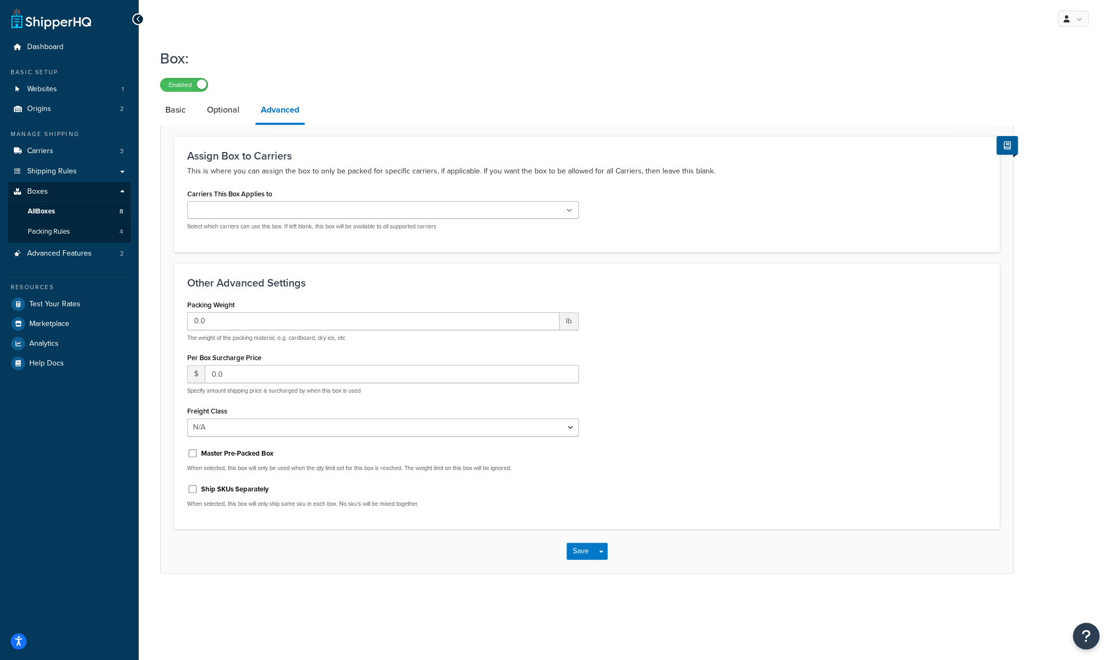
click at [569, 216] on ul at bounding box center [383, 210] width 392 height 18
click at [583, 556] on button "Save" at bounding box center [581, 553] width 29 height 17
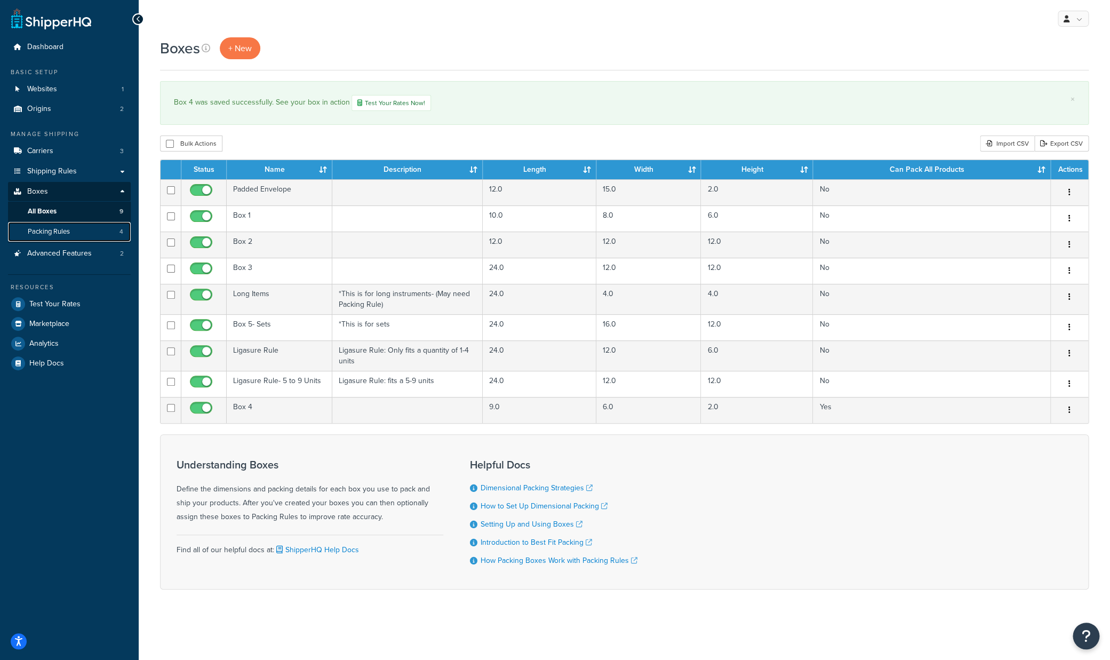
click at [69, 234] on span "Packing Rules" at bounding box center [49, 231] width 42 height 9
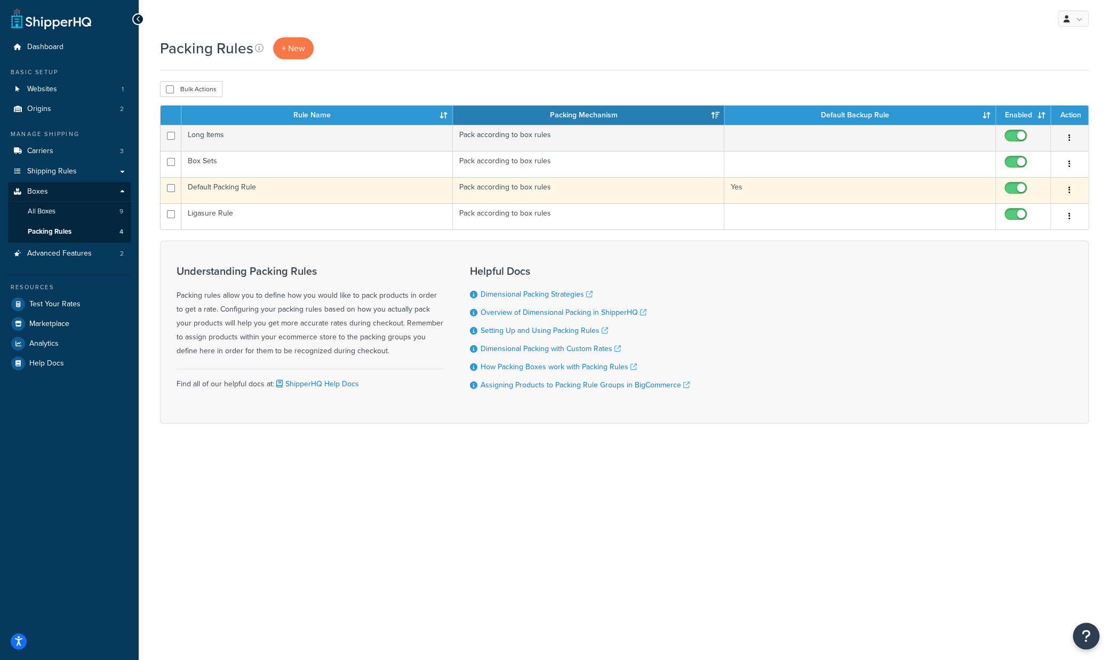
click at [1070, 191] on icon "button" at bounding box center [1070, 189] width 2 height 7
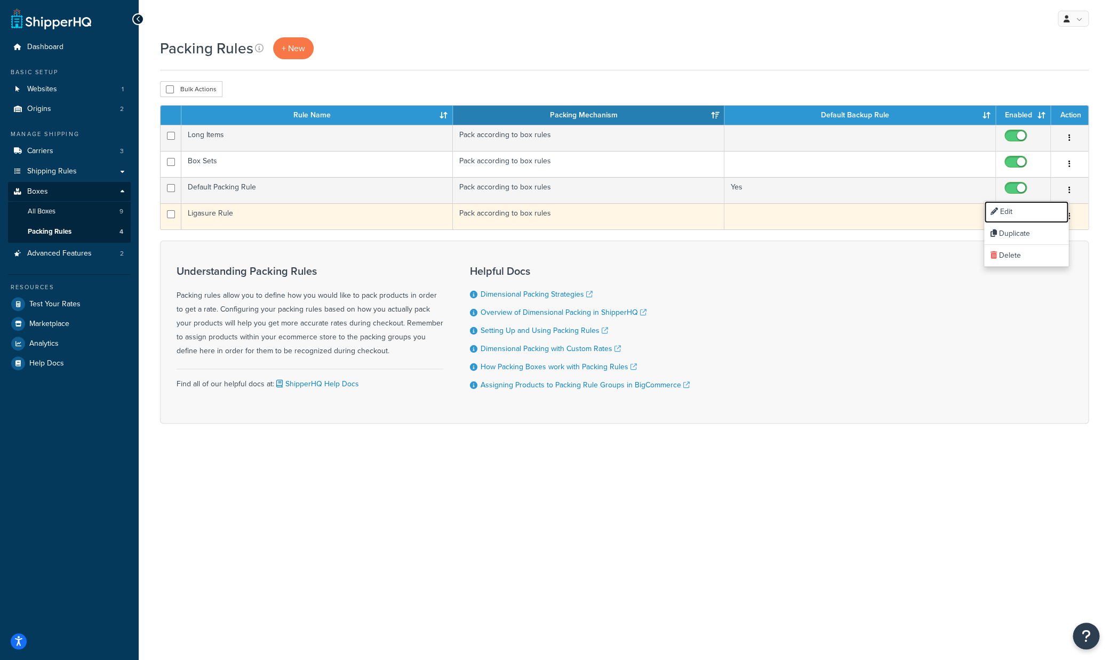
click at [1042, 213] on link "Edit" at bounding box center [1026, 212] width 84 height 22
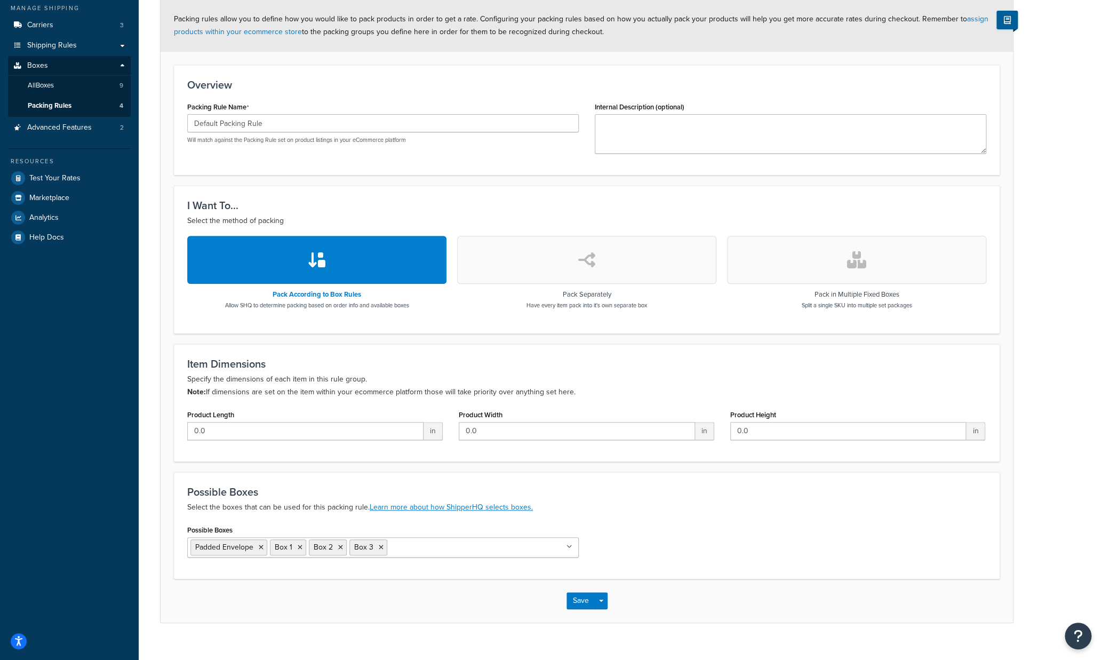
scroll to position [144, 0]
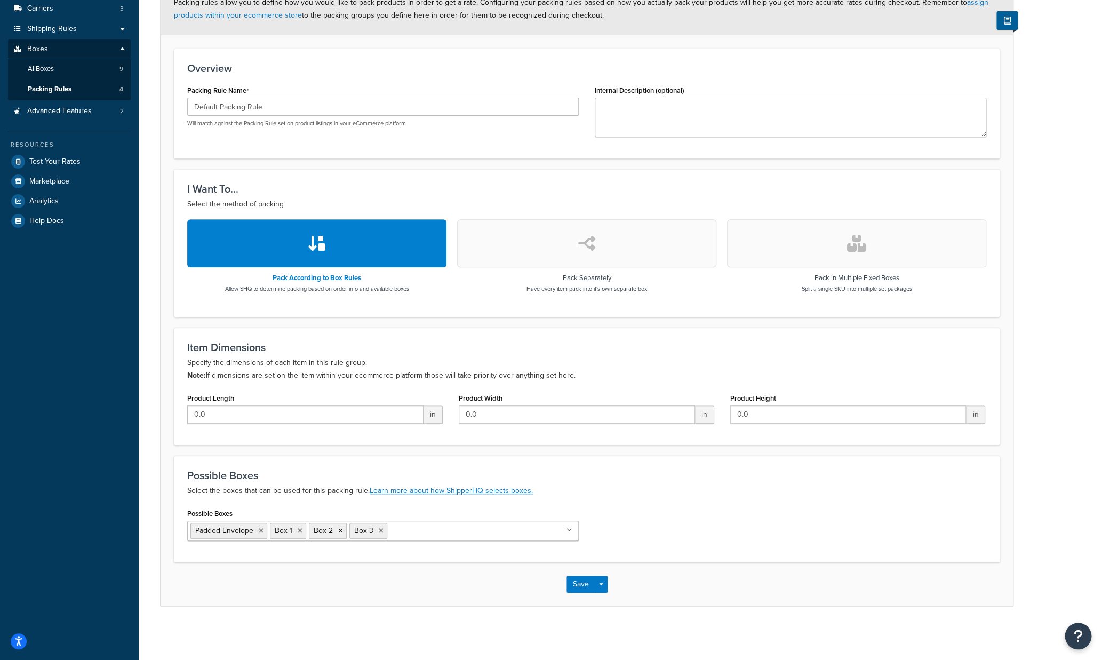
click at [421, 533] on input "Possible Boxes" at bounding box center [437, 530] width 94 height 12
type input "b"
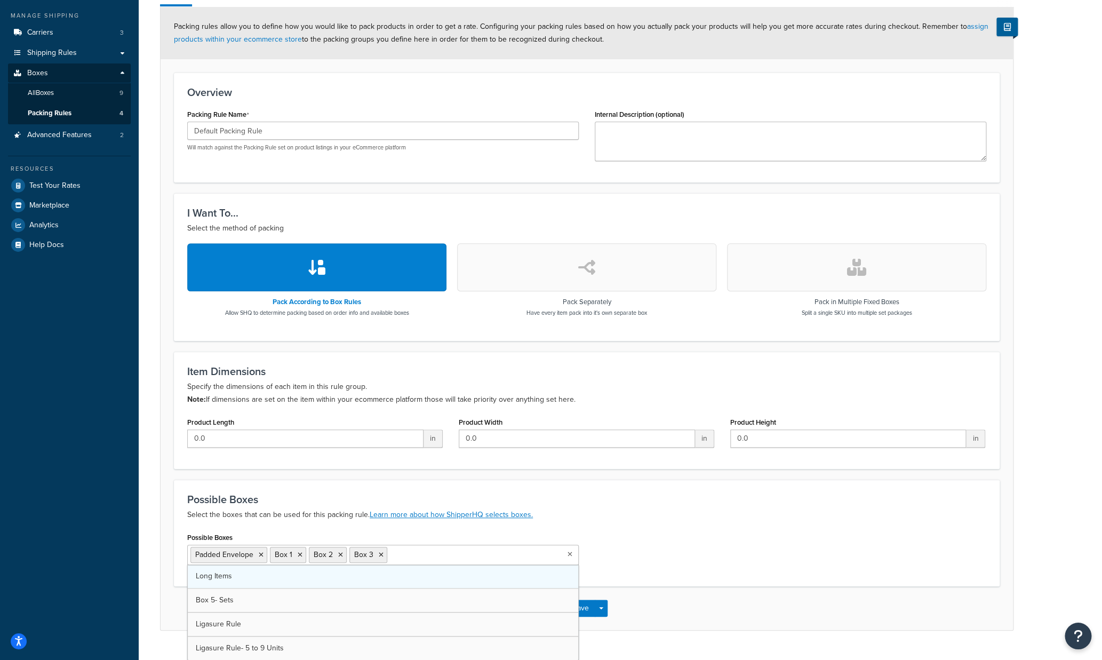
scroll to position [118, 0]
type input "Box 4"
drag, startPoint x: 626, startPoint y: 534, endPoint x: 620, endPoint y: 526, distance: 9.9
click at [620, 526] on div "Possible Boxes Select the boxes that can be used for this packing rule. Learn m…" at bounding box center [587, 533] width 826 height 107
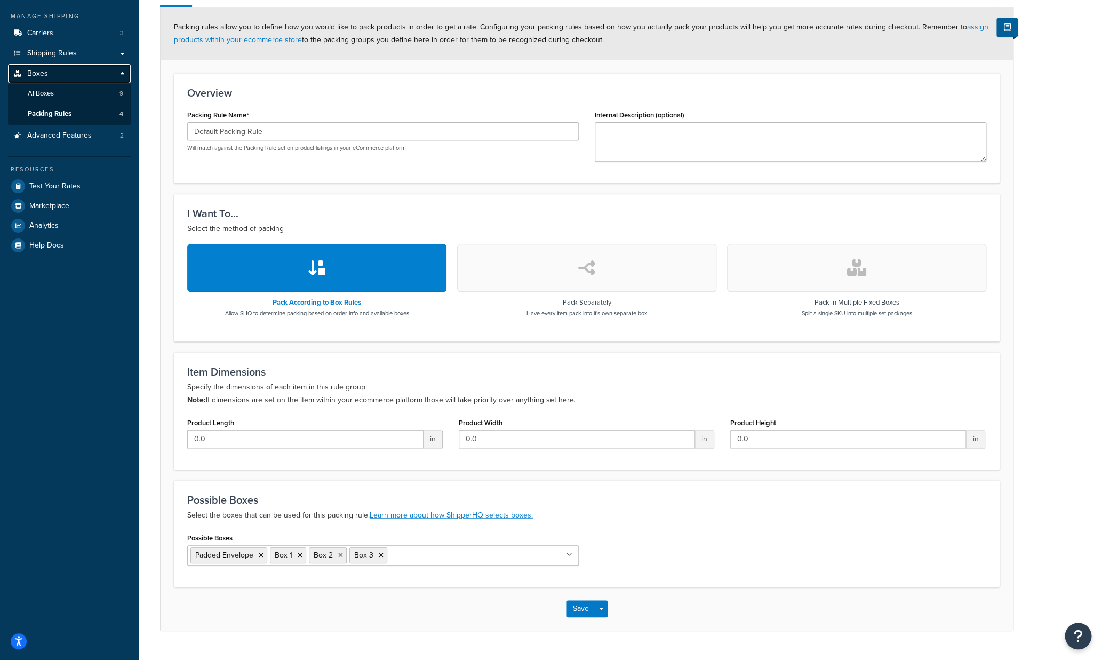
click at [54, 73] on link "Boxes" at bounding box center [69, 74] width 123 height 20
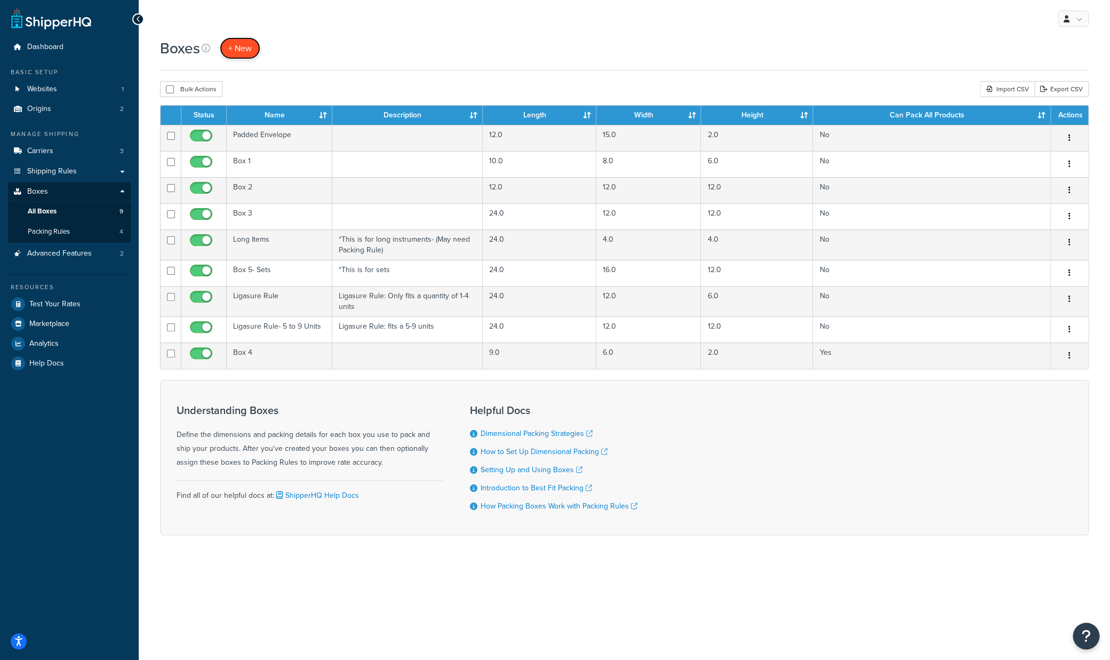
click at [248, 47] on span "+ New" at bounding box center [239, 48] width 23 height 12
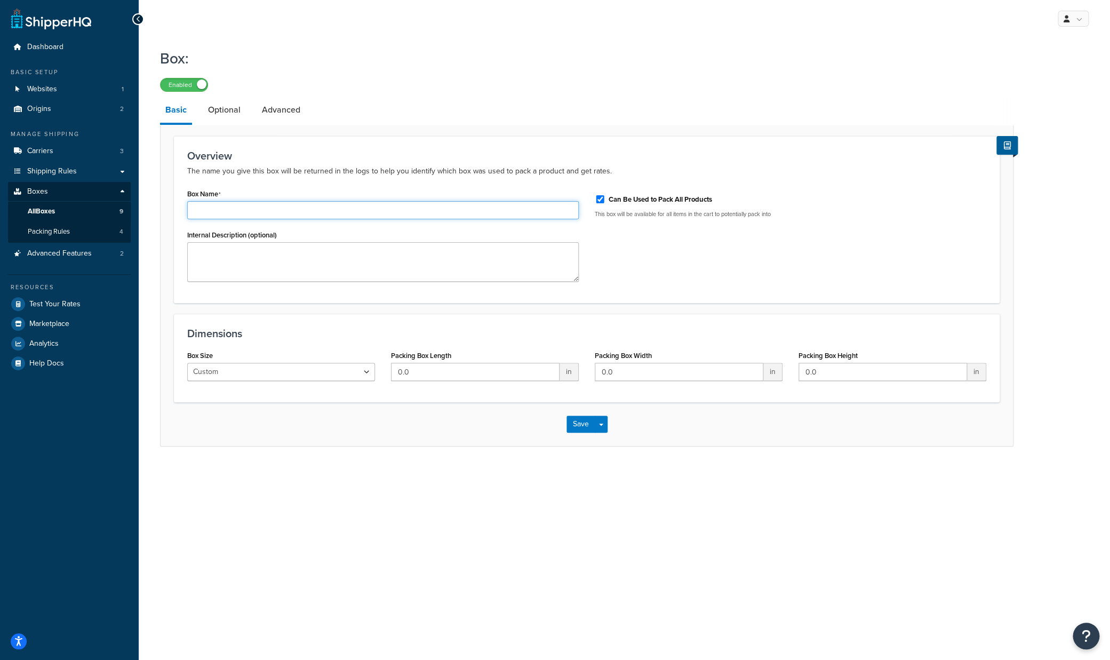
click at [254, 211] on input "Box Name" at bounding box center [383, 210] width 392 height 18
type input "Box 5"
click at [443, 375] on input "0.0" at bounding box center [475, 372] width 169 height 18
drag, startPoint x: 419, startPoint y: 372, endPoint x: 385, endPoint y: 368, distance: 34.5
click at [391, 368] on input "0.0" at bounding box center [475, 372] width 169 height 18
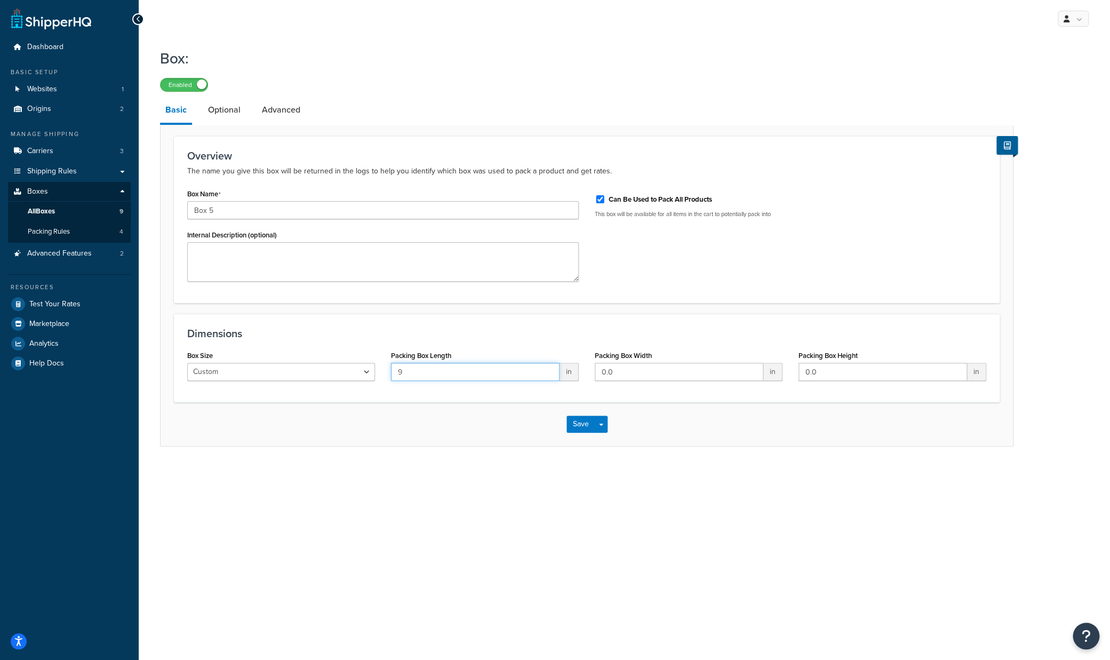
type input "9"
type input "8"
type input "2"
click at [626, 537] on div "My Profile Billing Global Settings Contact Us Logout Box: Enabled Basic Optiona…" at bounding box center [625, 330] width 972 height 660
click at [211, 112] on link "Optional" at bounding box center [224, 110] width 43 height 26
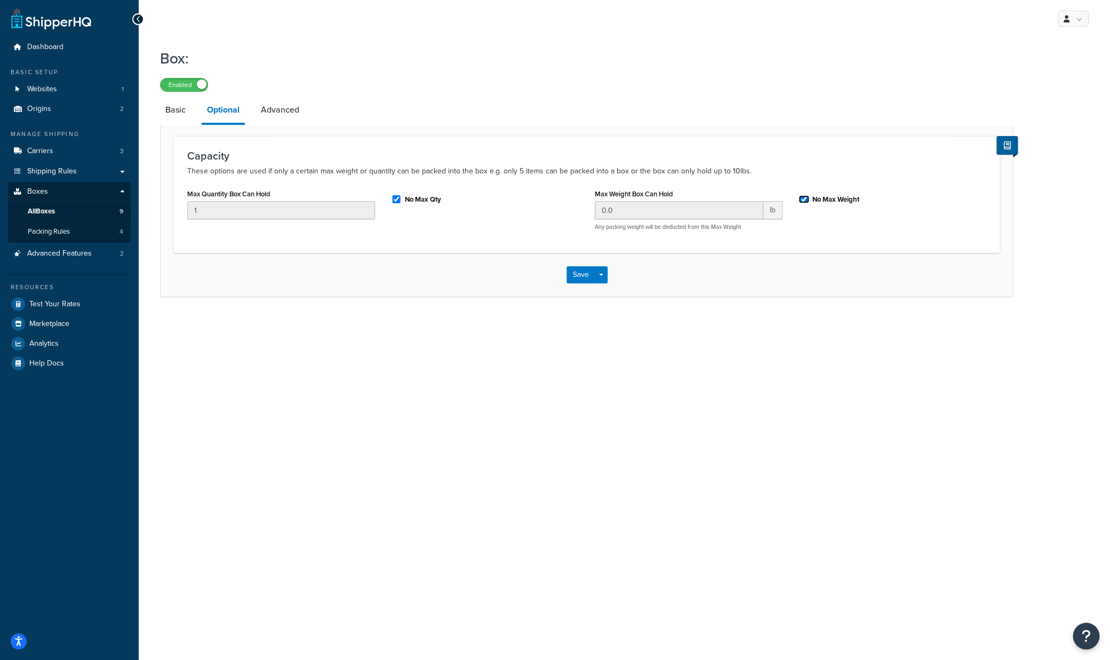
click at [806, 199] on input "No Max Weight" at bounding box center [804, 199] width 11 height 8
checkbox input "false"
drag, startPoint x: 611, startPoint y: 209, endPoint x: 583, endPoint y: 206, distance: 27.8
click at [595, 206] on input "0.0" at bounding box center [679, 210] width 169 height 18
type input "2"
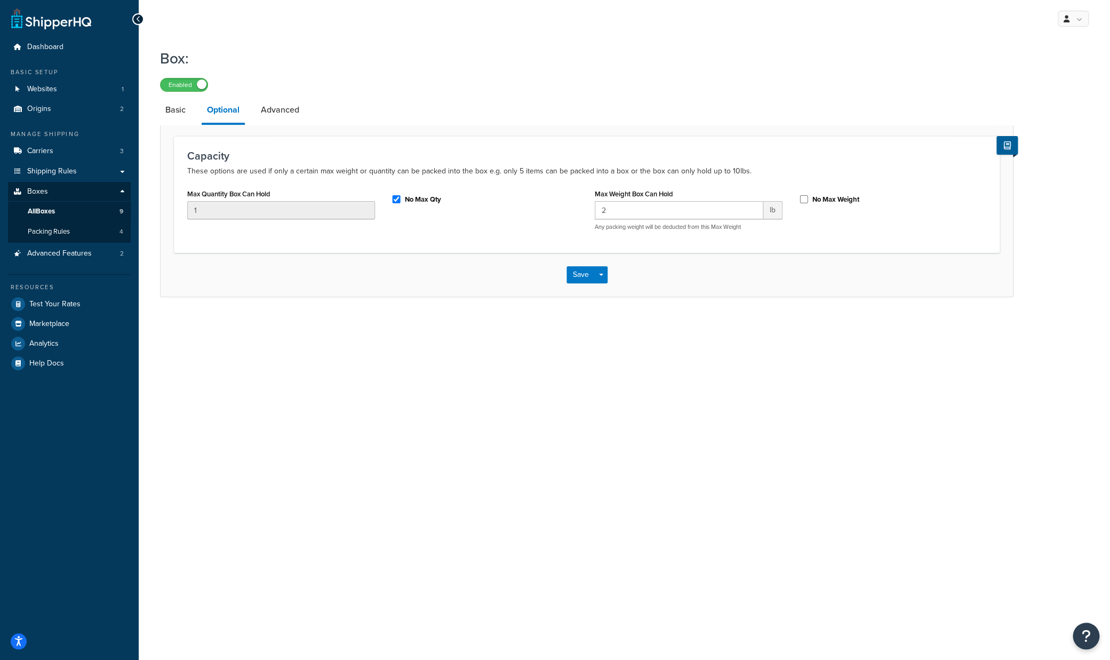
click at [807, 356] on div "My Profile Billing Global Settings Contact Us Logout Box: Enabled Basic Optiona…" at bounding box center [625, 330] width 972 height 660
click at [578, 274] on button "Save" at bounding box center [581, 274] width 29 height 17
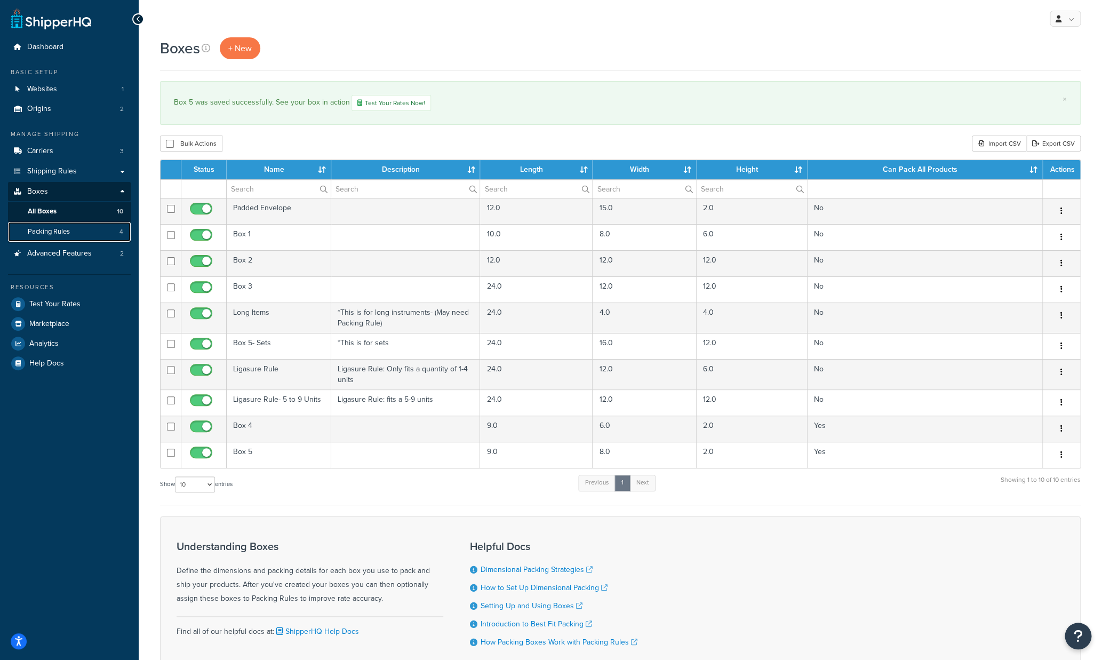
click at [85, 235] on link "Packing Rules 4" at bounding box center [69, 232] width 123 height 20
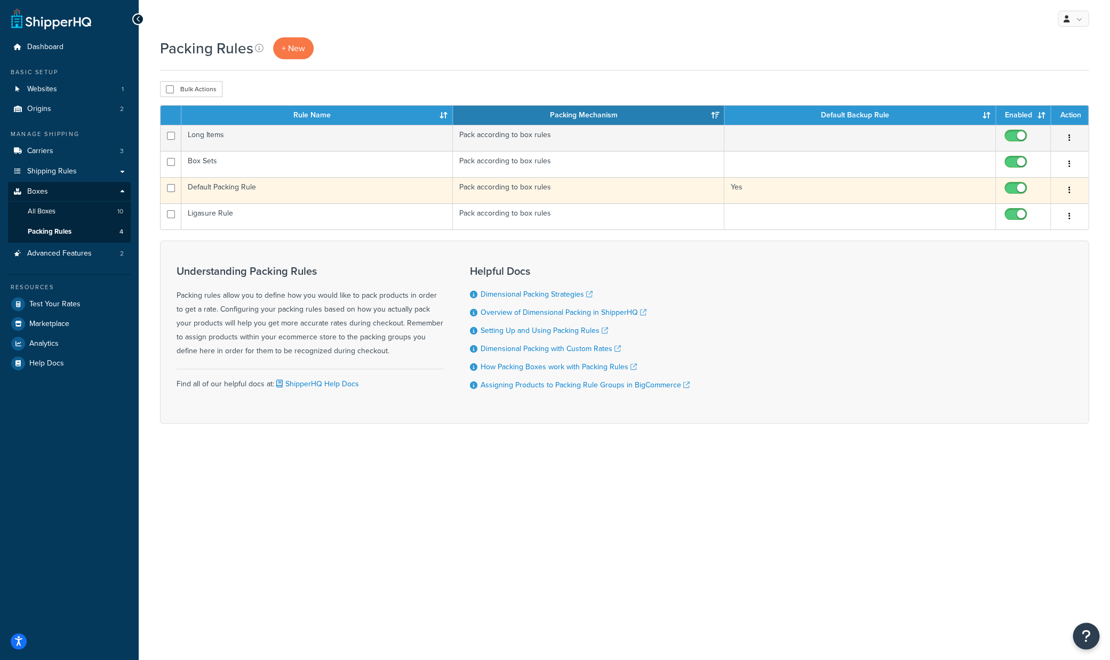
click at [1070, 190] on icon "button" at bounding box center [1070, 189] width 2 height 7
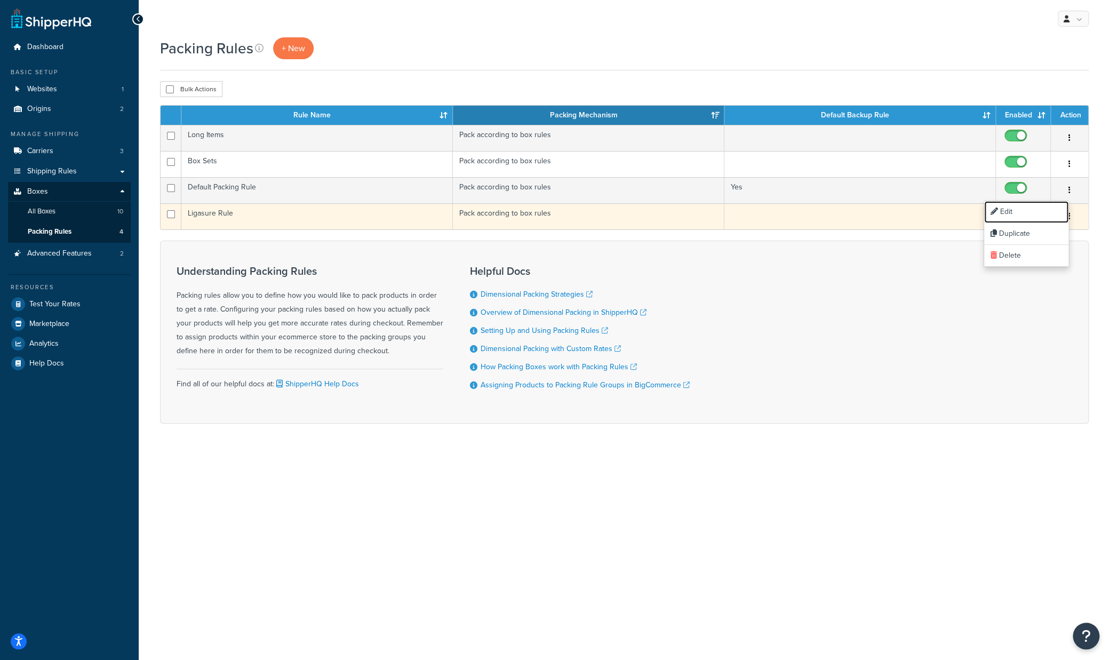
click at [1031, 215] on tbody "Long Items Pack according to box rules Edit Duplicate Delete Box Sets Pack acco…" at bounding box center [625, 177] width 928 height 105
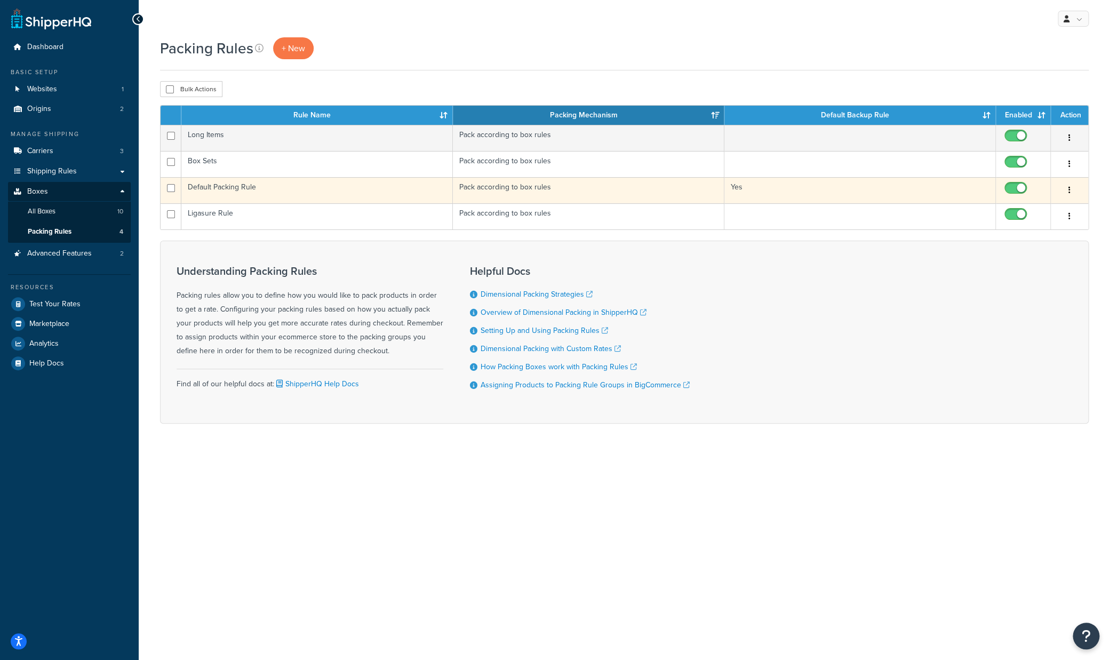
click at [1070, 190] on button "button" at bounding box center [1069, 190] width 15 height 17
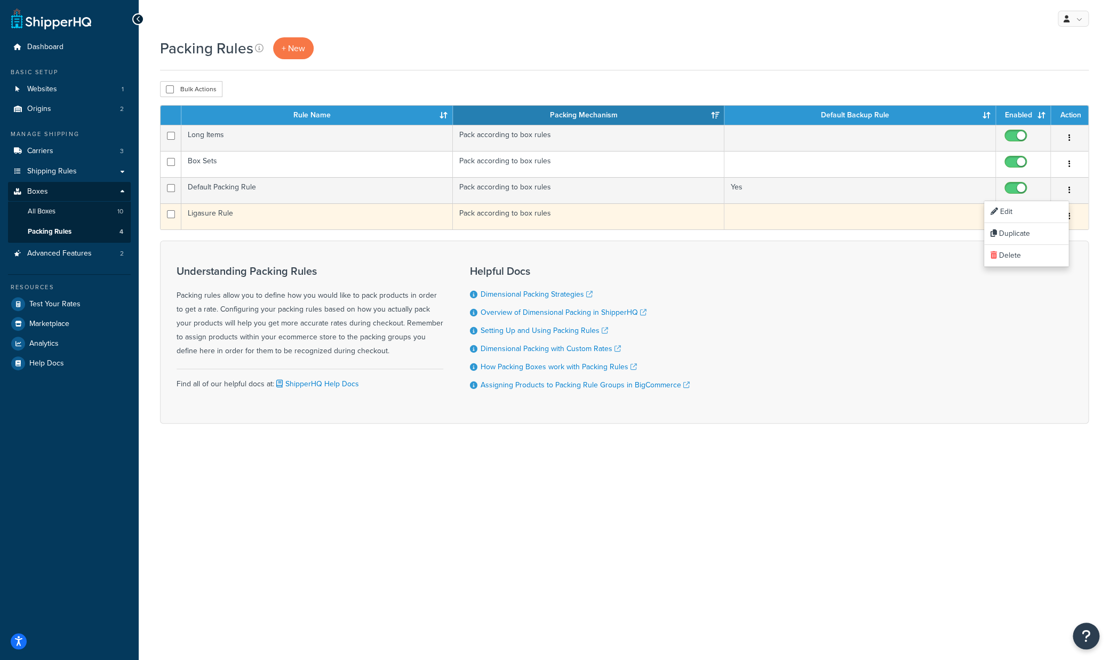
click at [1022, 211] on input "checkbox" at bounding box center [1016, 216] width 29 height 13
checkbox input "false"
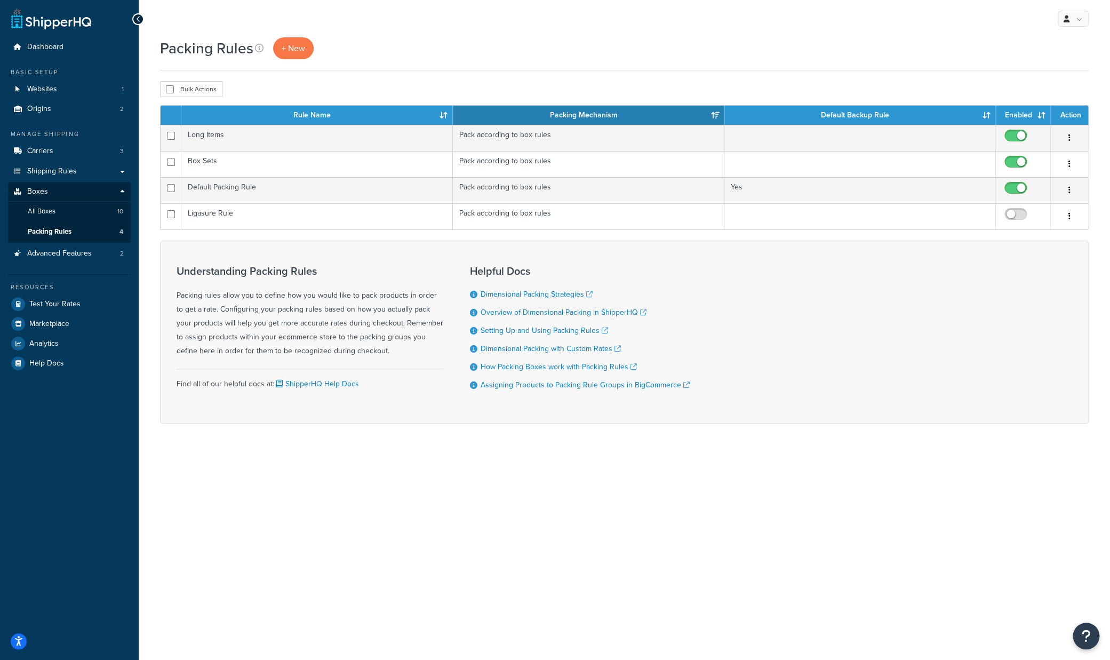
click at [709, 475] on div "My Profile Billing Global Settings Contact Us Logout Packing Rules + New Bulk A…" at bounding box center [625, 330] width 972 height 660
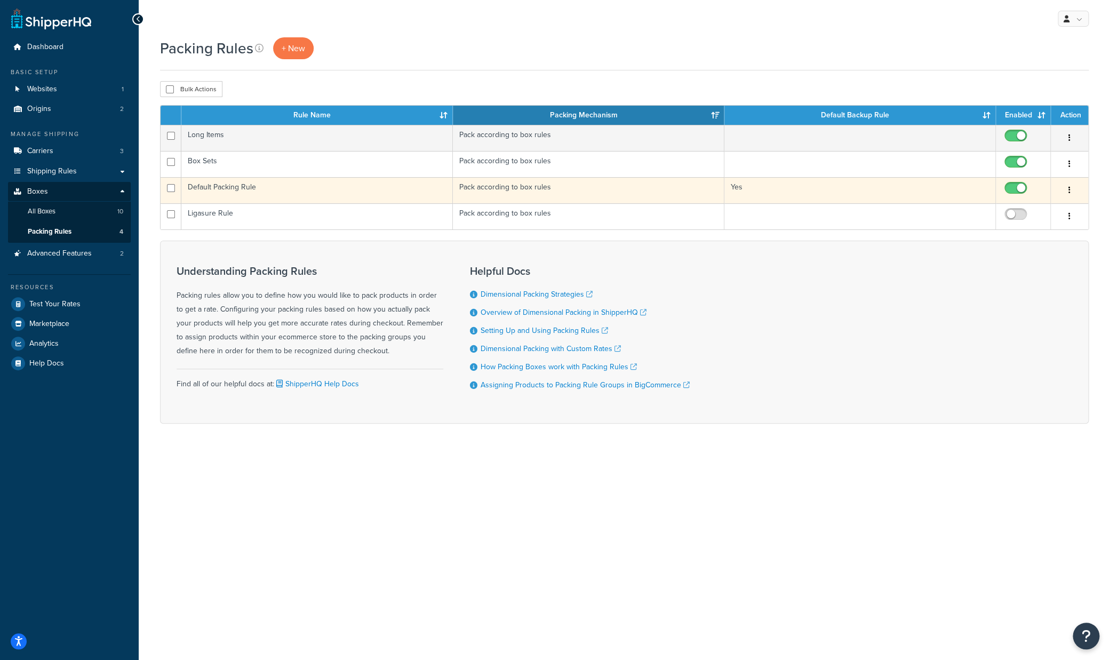
click at [296, 195] on td "Default Packing Rule" at bounding box center [317, 190] width 272 height 26
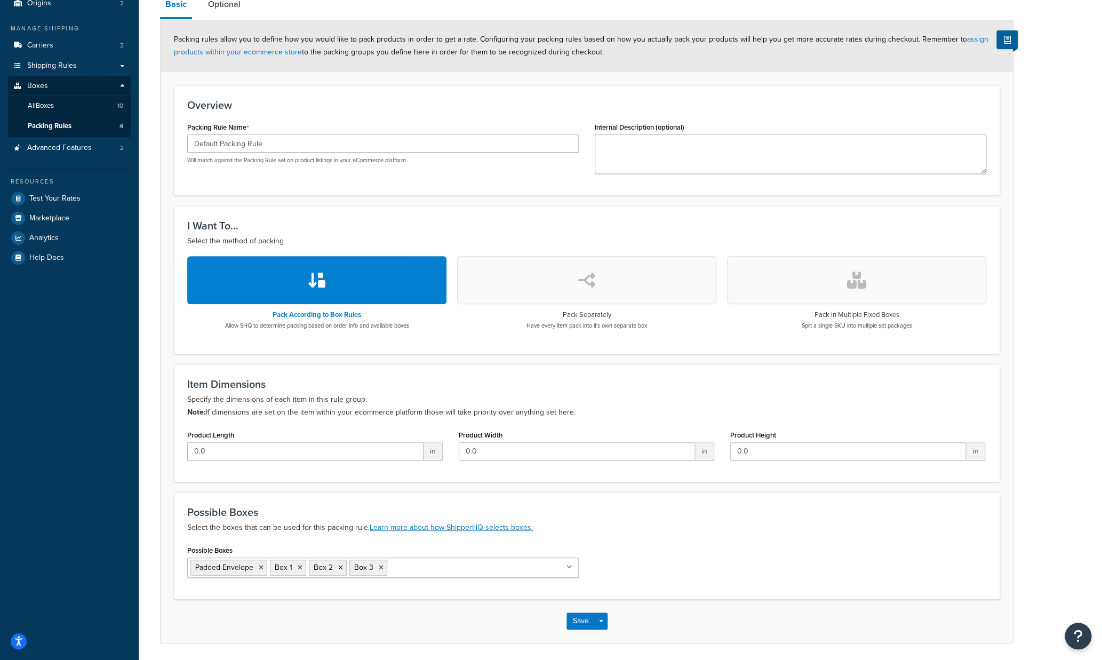
scroll to position [144, 0]
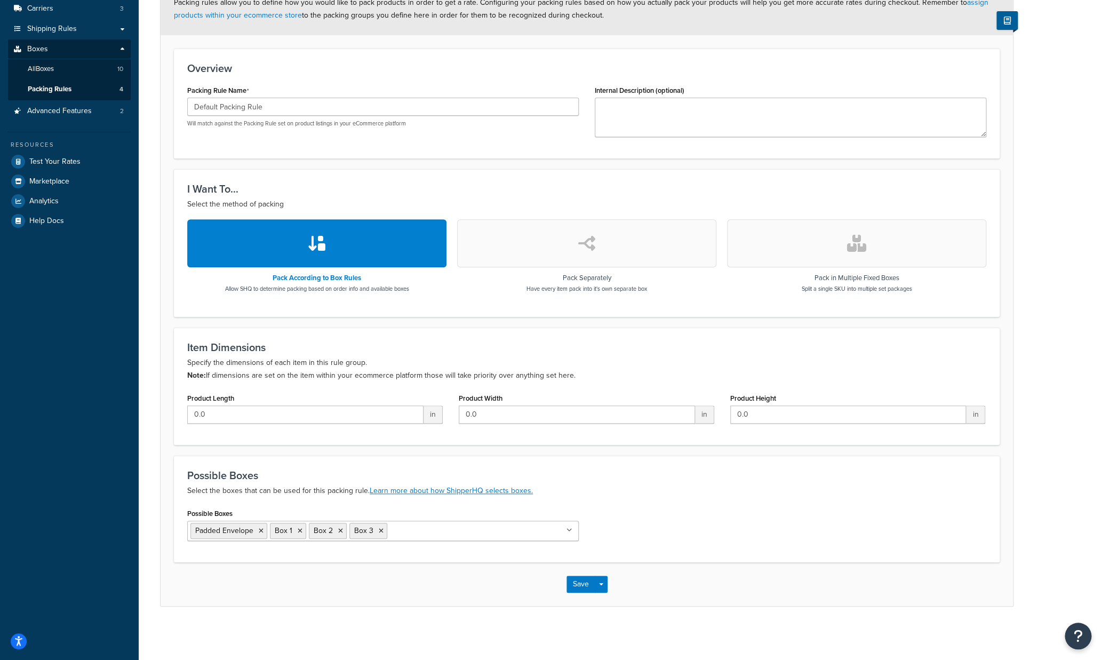
click at [424, 530] on input "Possible Boxes" at bounding box center [437, 530] width 94 height 12
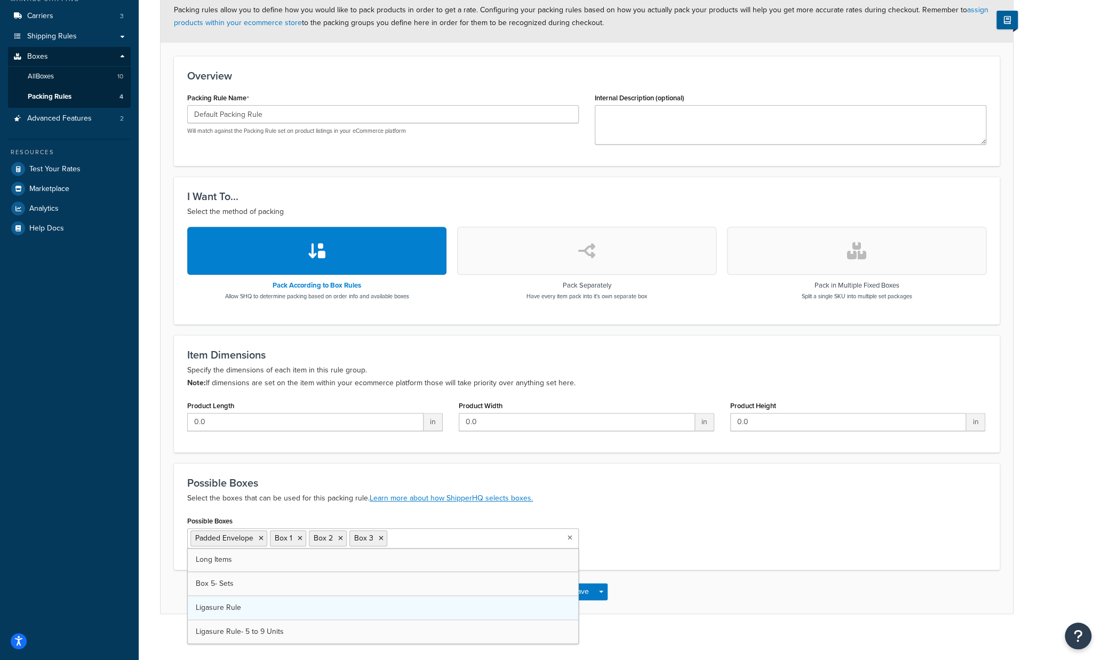
scroll to position [126, 0]
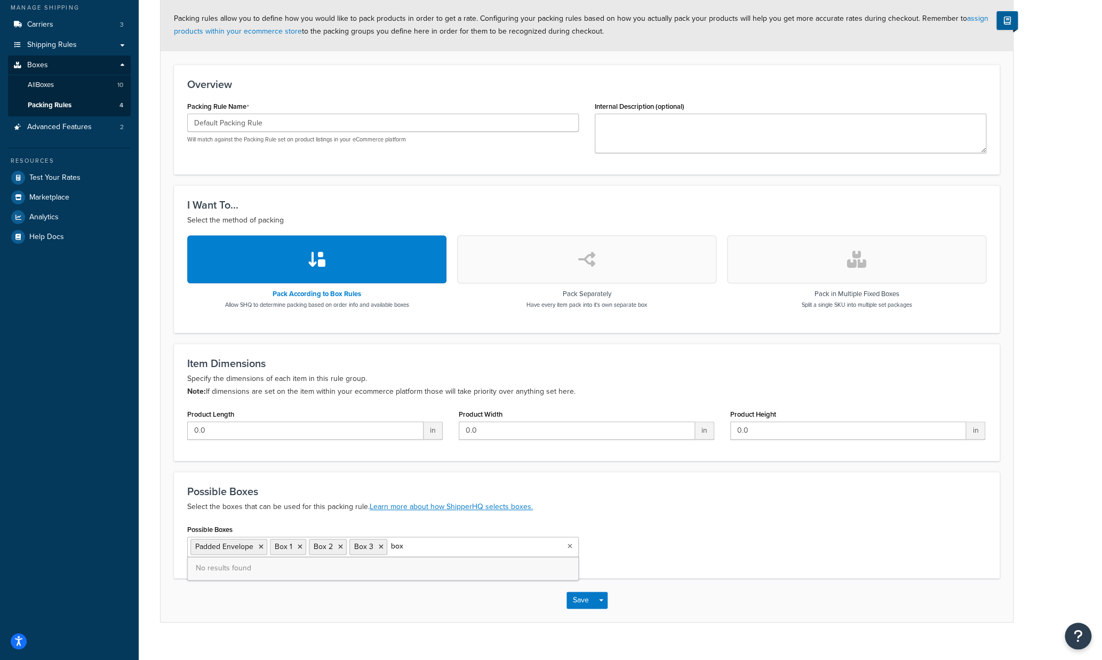
type input "box 4"
click at [621, 542] on div "Possible Boxes Padded Envelope Box 1 Box 2 Box 3 No results found" at bounding box center [586, 543] width 815 height 43
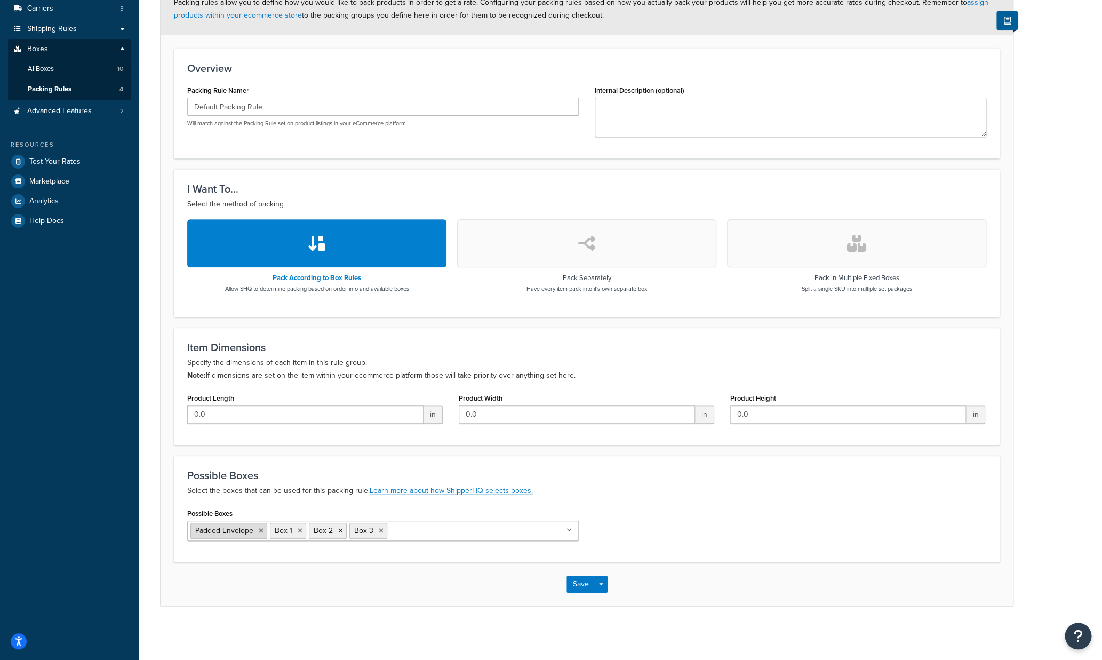
click at [259, 532] on icon at bounding box center [261, 531] width 5 height 6
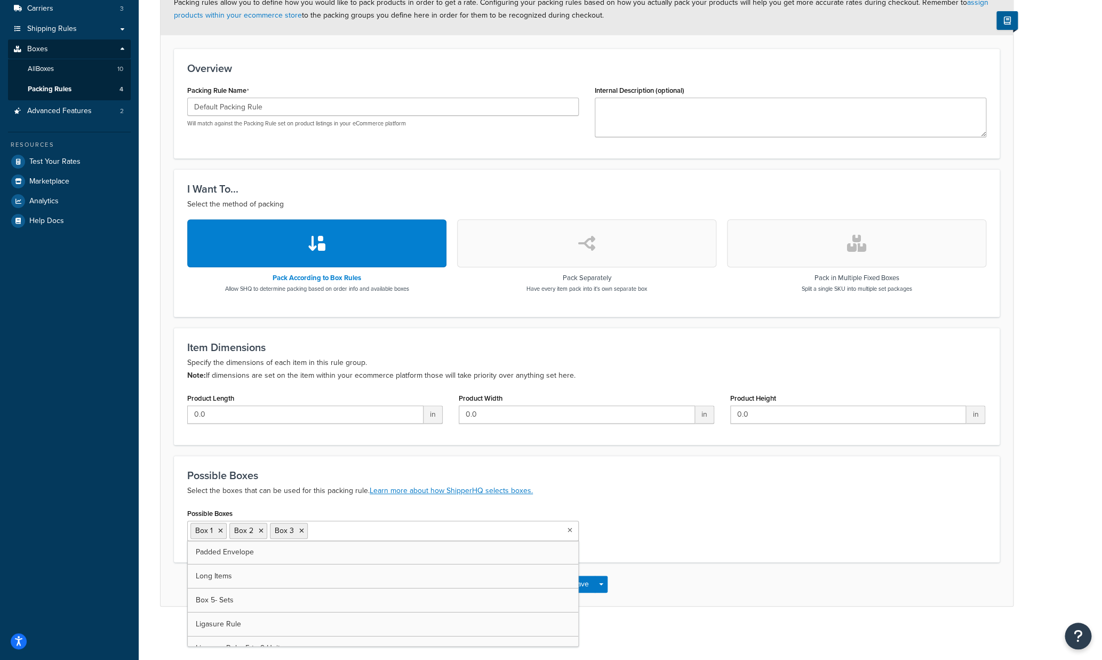
click at [340, 530] on input "Possible Boxes" at bounding box center [358, 530] width 94 height 12
type input "b"
type input "pa"
click at [628, 557] on div "Possible Boxes Select the boxes that can be used for this packing rule. Learn m…" at bounding box center [587, 509] width 826 height 107
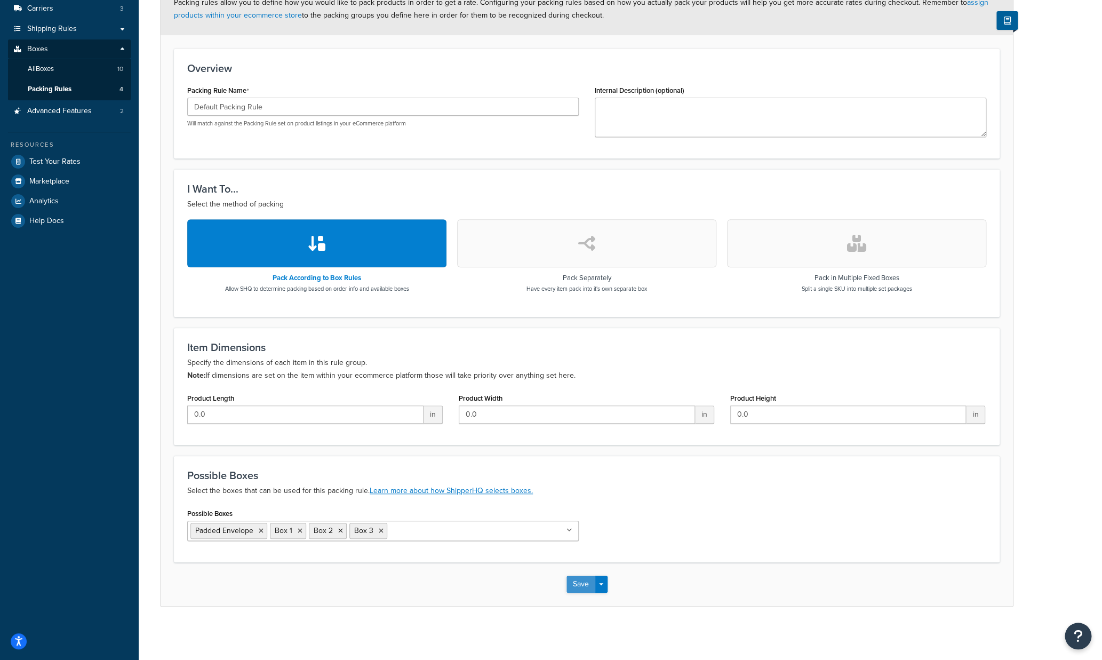
click at [580, 587] on button "Save" at bounding box center [581, 584] width 29 height 17
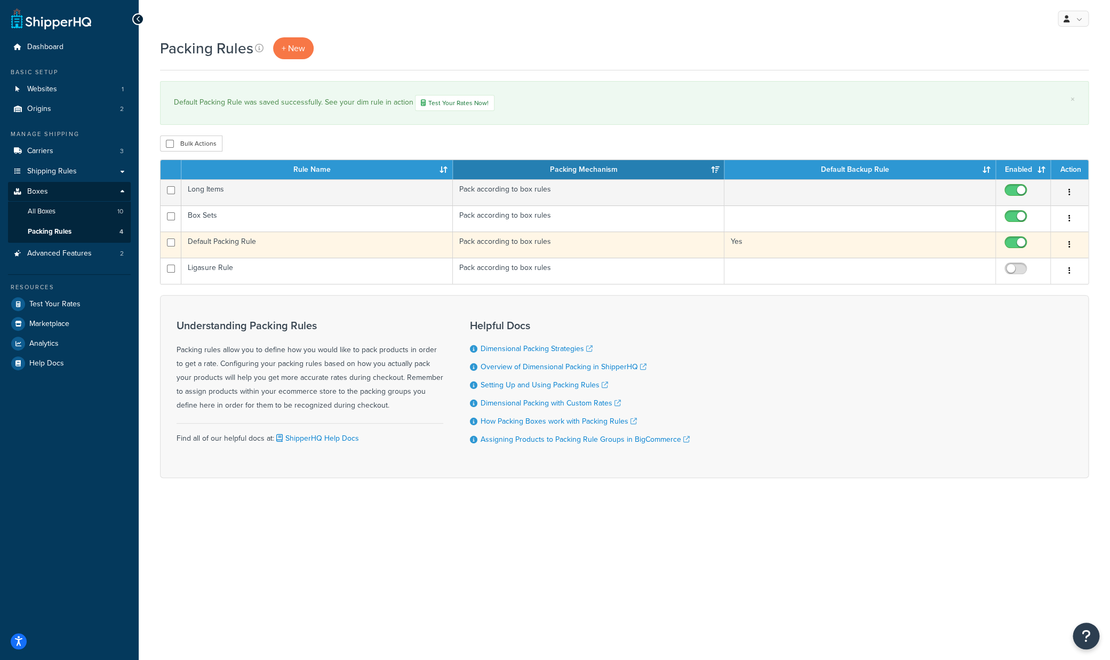
click at [1070, 245] on icon "button" at bounding box center [1070, 244] width 2 height 7
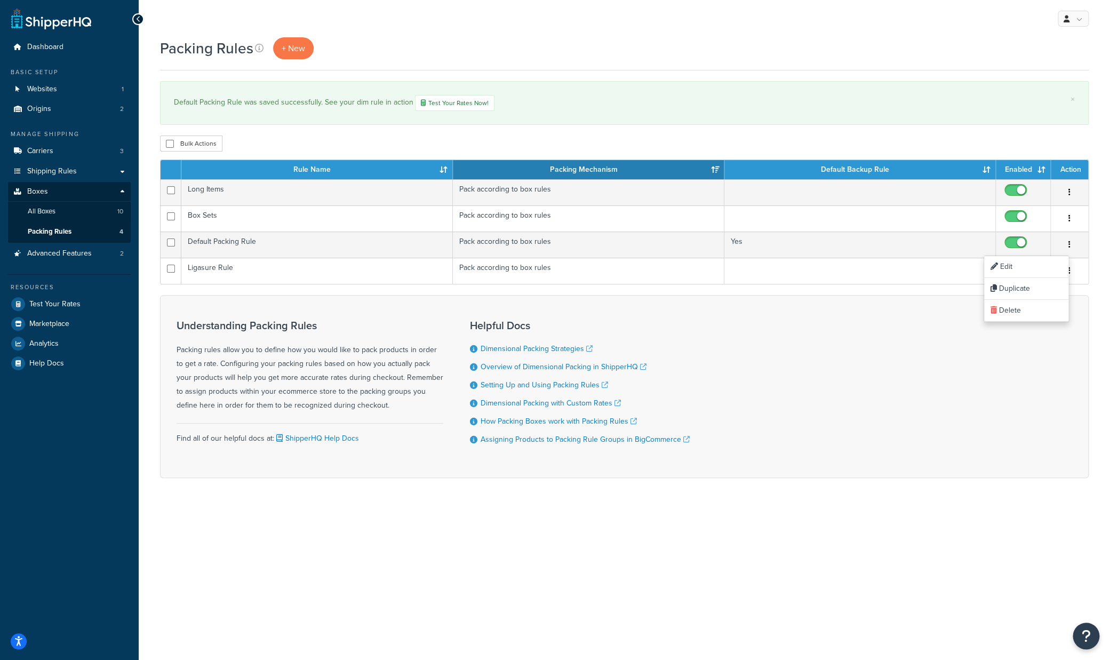
drag, startPoint x: 912, startPoint y: 407, endPoint x: 918, endPoint y: 404, distance: 5.7
click at [912, 407] on div "Understanding Packing Rules Packing rules allow you to define how you would lik…" at bounding box center [624, 386] width 929 height 183
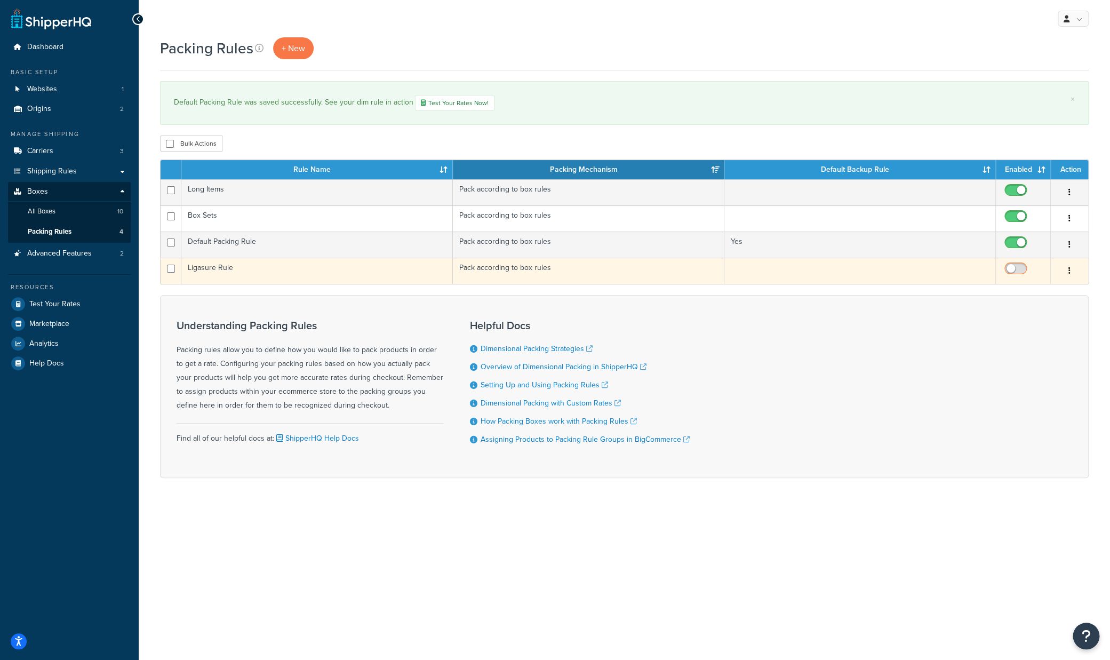
click at [1007, 272] on input "checkbox" at bounding box center [1016, 271] width 29 height 13
checkbox input "true"
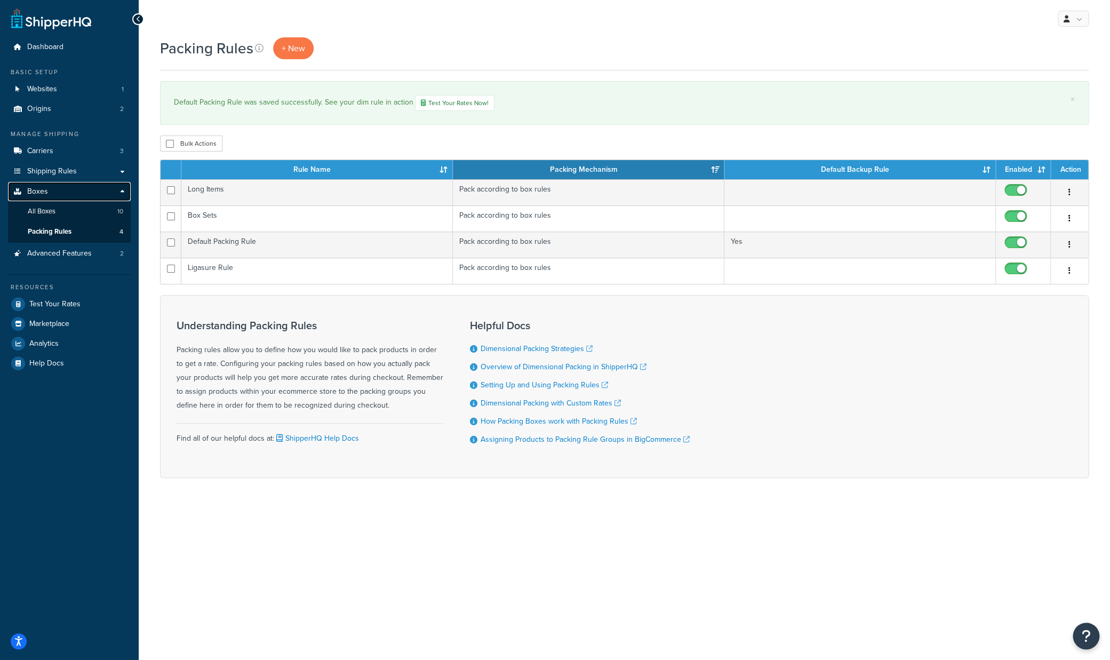
click at [49, 191] on link "Boxes" at bounding box center [69, 192] width 123 height 20
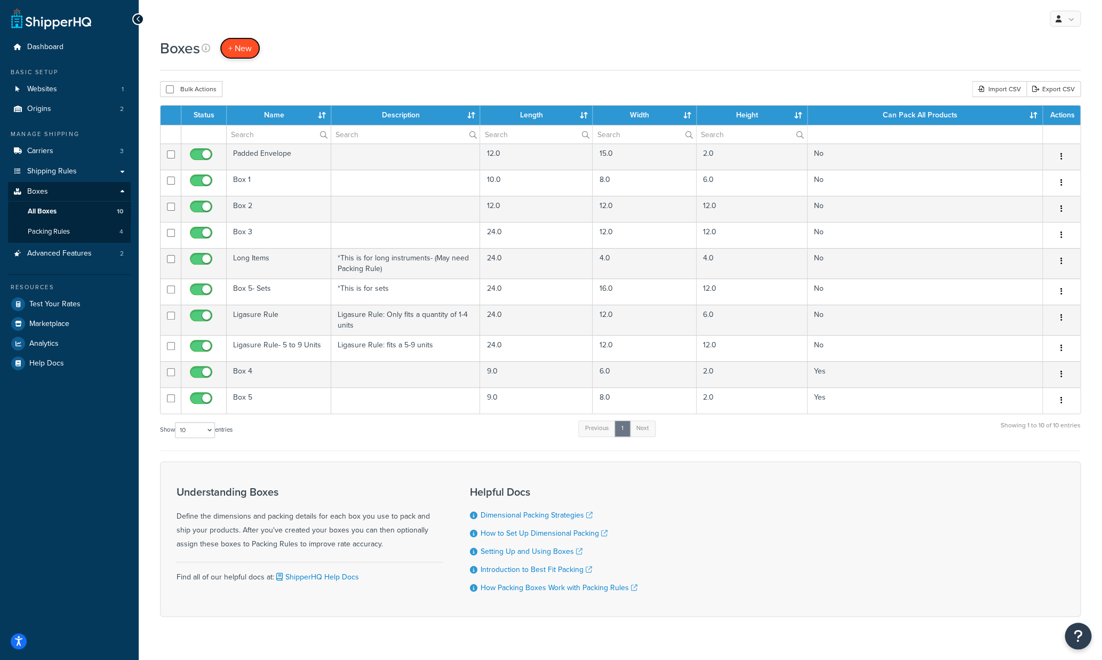
click at [244, 49] on span "+ New" at bounding box center [239, 48] width 23 height 12
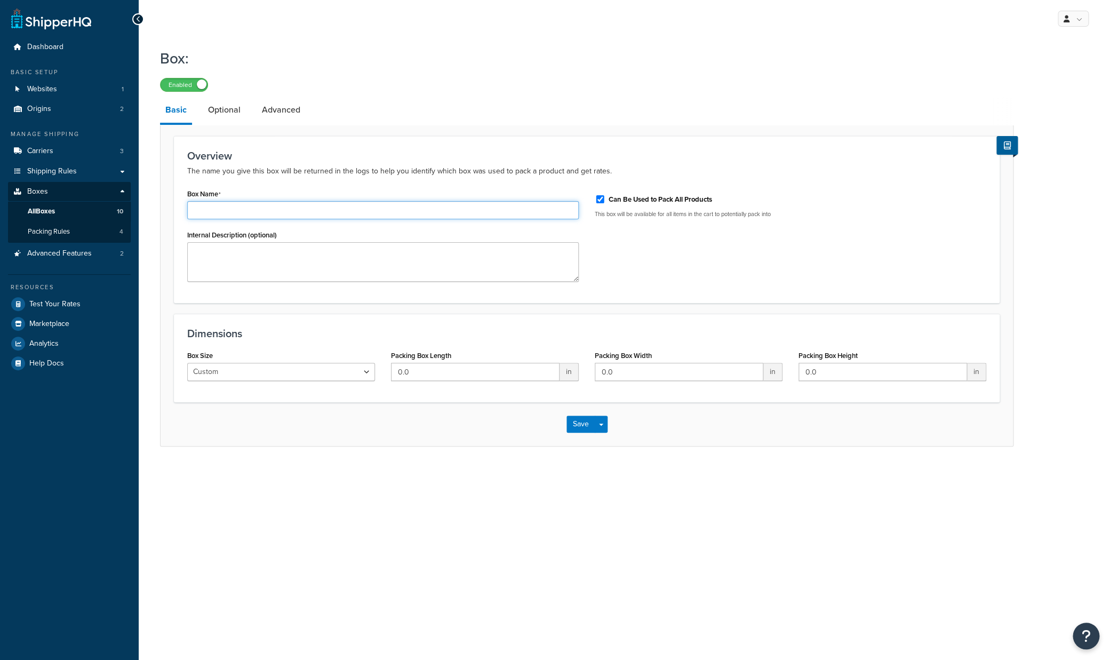
click at [260, 210] on input "Box Name" at bounding box center [383, 210] width 392 height 18
type input "Box 6"
drag, startPoint x: 429, startPoint y: 379, endPoint x: 376, endPoint y: 377, distance: 53.4
click at [391, 377] on input "0.0" at bounding box center [475, 372] width 169 height 18
type input "12"
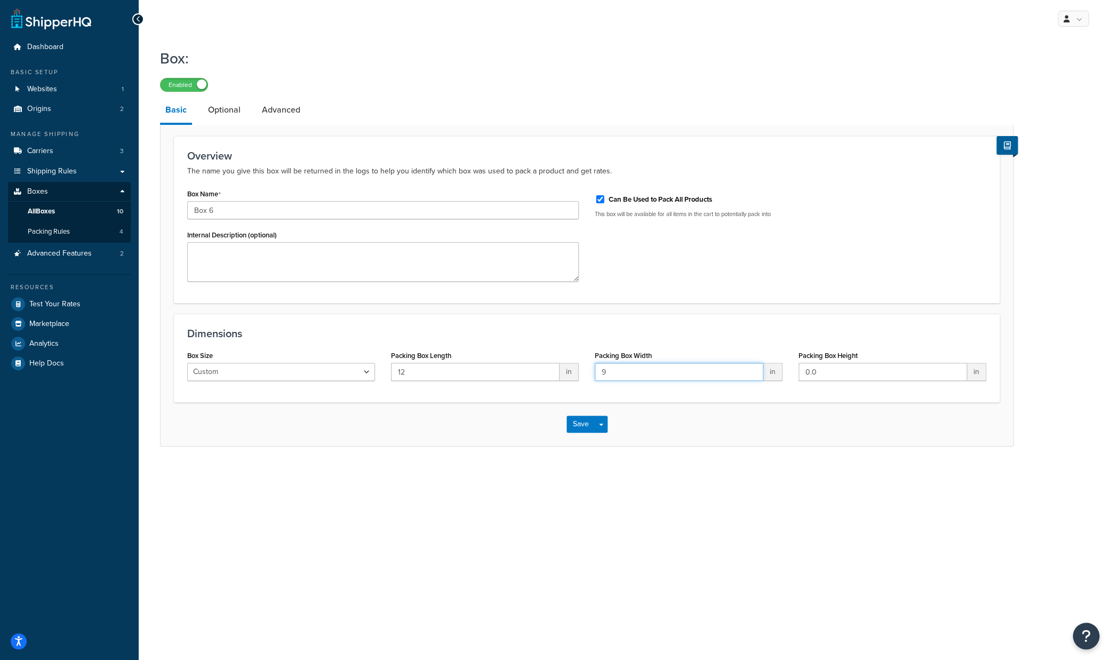
type input "9"
type input "4"
click at [602, 423] on button "Save Dropdown" at bounding box center [601, 424] width 13 height 17
click at [577, 425] on button "Save" at bounding box center [581, 424] width 29 height 17
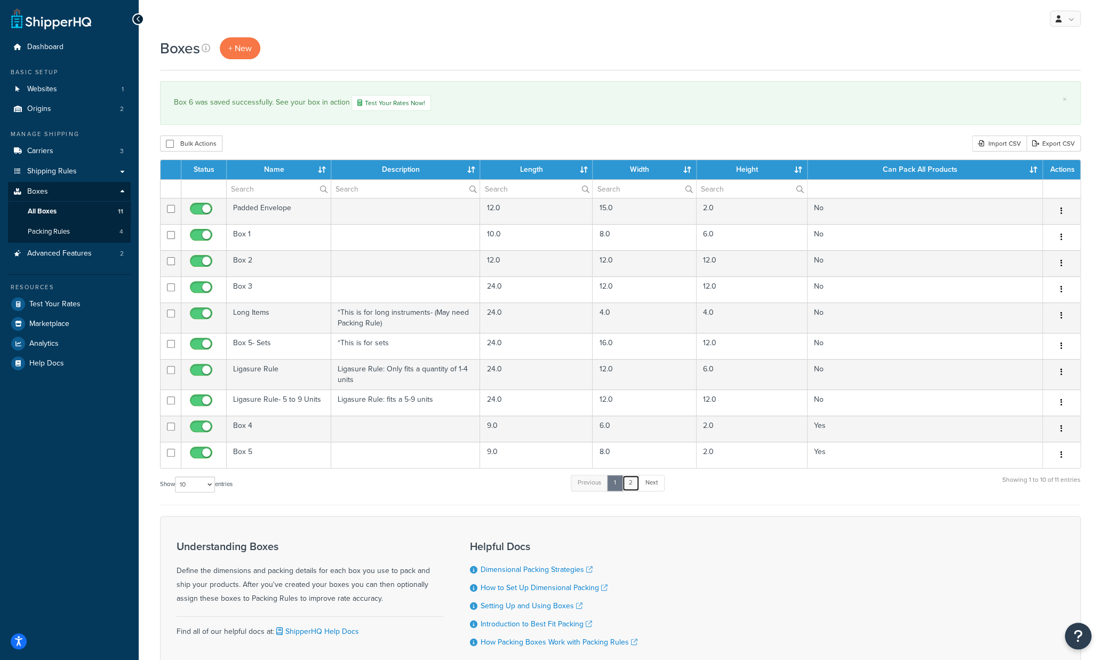
click at [632, 482] on link "2" at bounding box center [631, 483] width 18 height 16
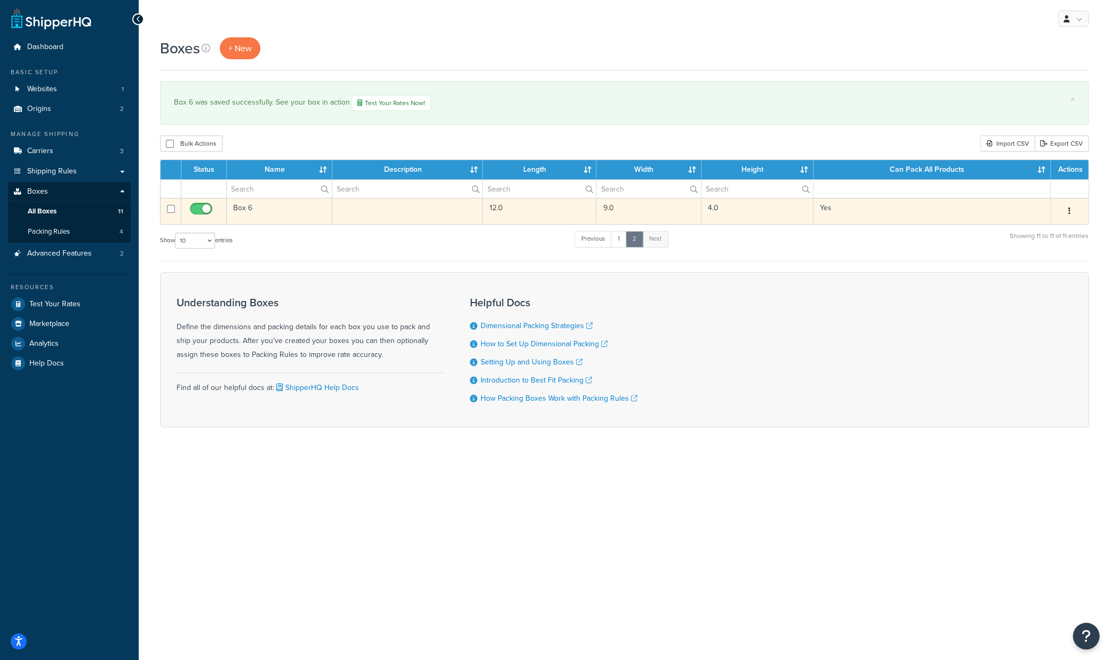
click at [1071, 213] on button "button" at bounding box center [1069, 211] width 15 height 17
click at [1026, 234] on link "Edit" at bounding box center [1034, 231] width 84 height 22
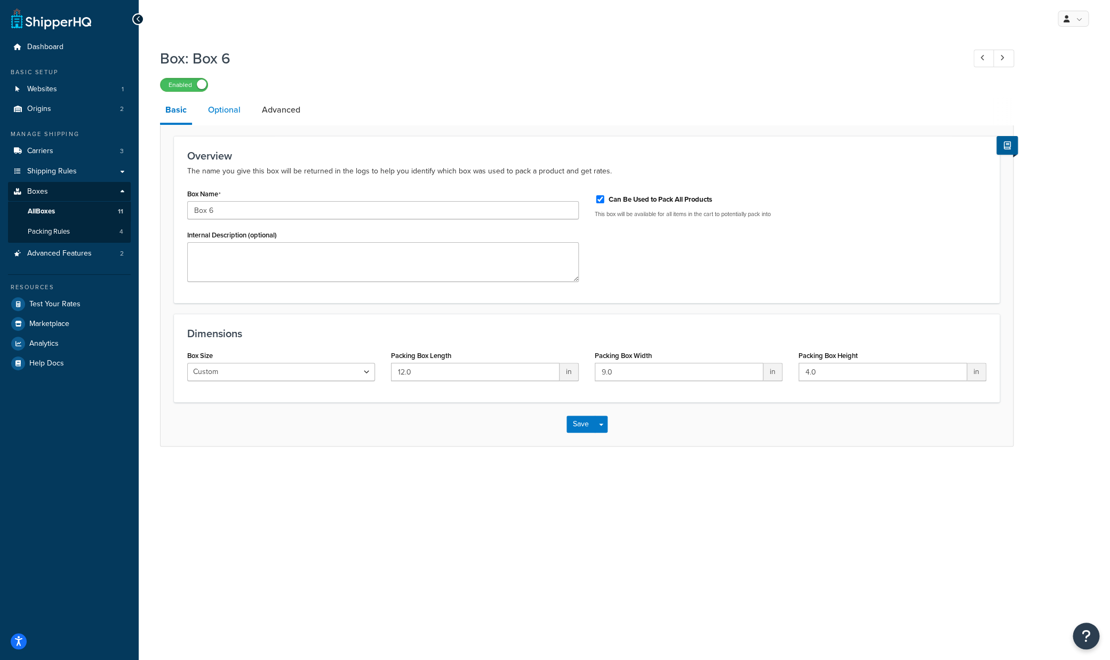
click at [231, 114] on link "Optional" at bounding box center [224, 110] width 43 height 26
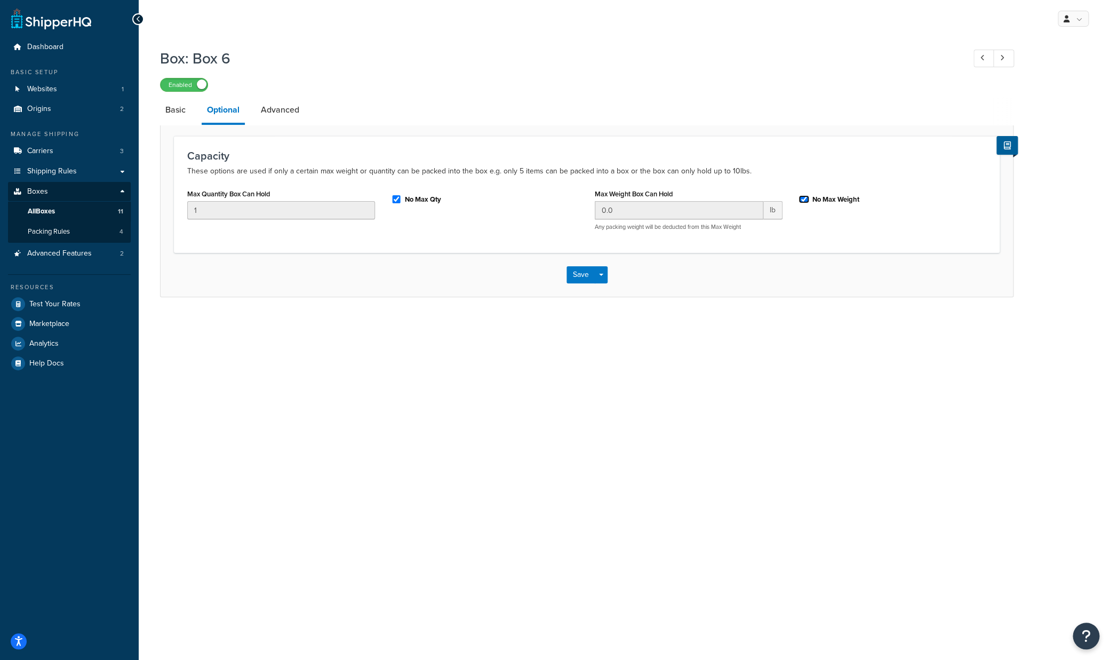
click at [802, 201] on input "No Max Weight" at bounding box center [804, 199] width 11 height 8
checkbox input "false"
drag, startPoint x: 579, startPoint y: 208, endPoint x: 570, endPoint y: 205, distance: 8.8
click at [595, 205] on input "0.0" at bounding box center [679, 210] width 169 height 18
type input "5"
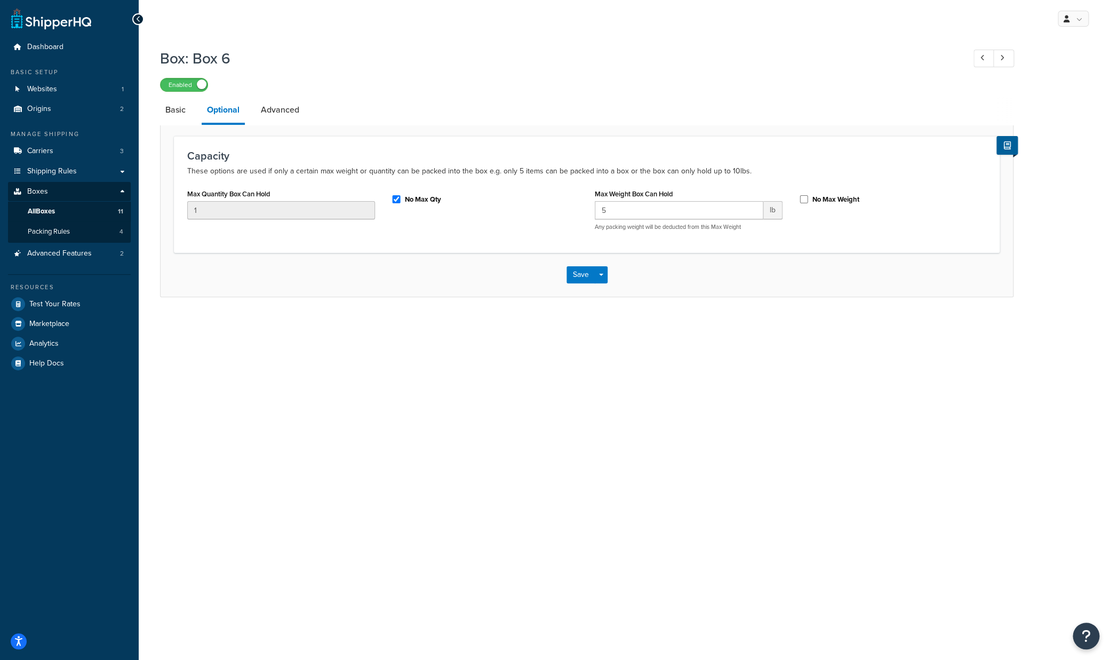
click at [717, 298] on div "Box: Box 6 Enabled Basic Optional Advanced Capacity These options are used if o…" at bounding box center [625, 183] width 972 height 281
click at [582, 275] on button "Save" at bounding box center [581, 274] width 29 height 17
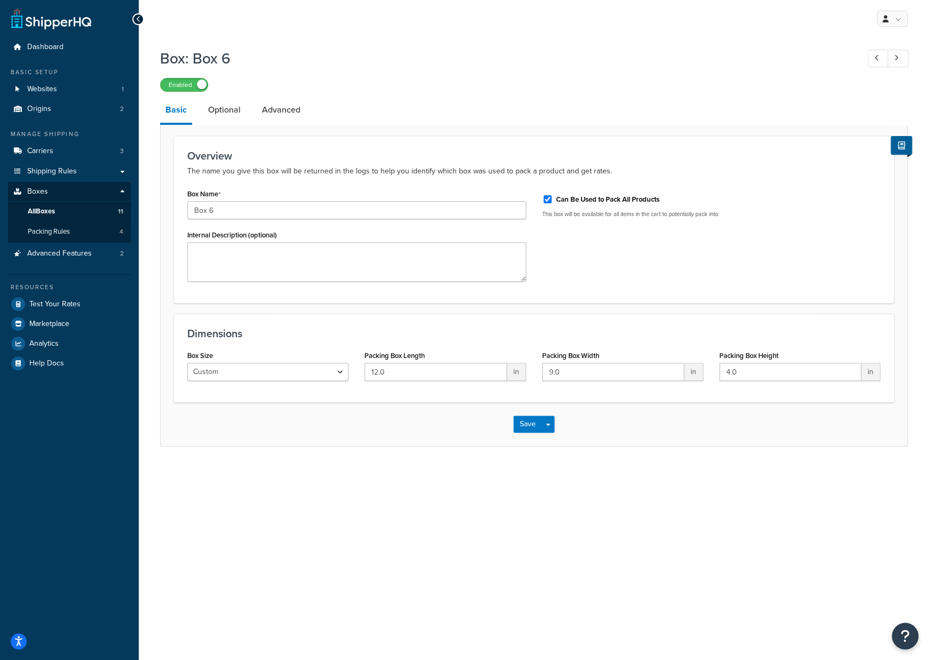
click at [439, 81] on div "Enabled" at bounding box center [533, 84] width 747 height 15
click at [138, 21] on icon at bounding box center [138, 18] width 5 height 7
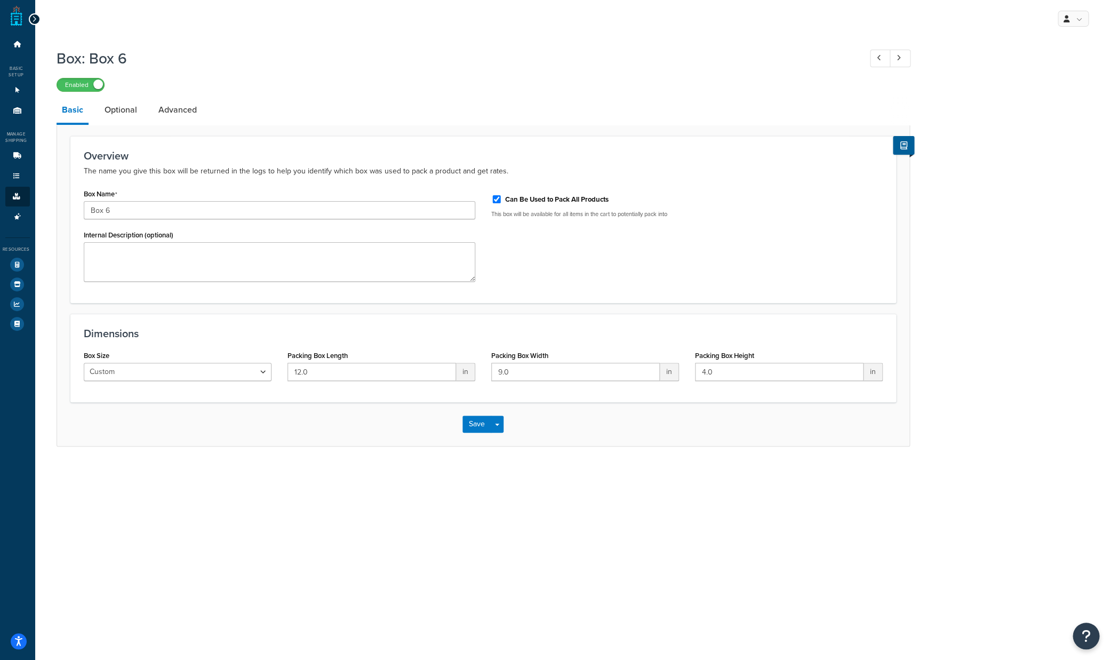
click at [17, 18] on link at bounding box center [17, 15] width 12 height 21
click at [14, 45] on icon at bounding box center [17, 44] width 11 height 6
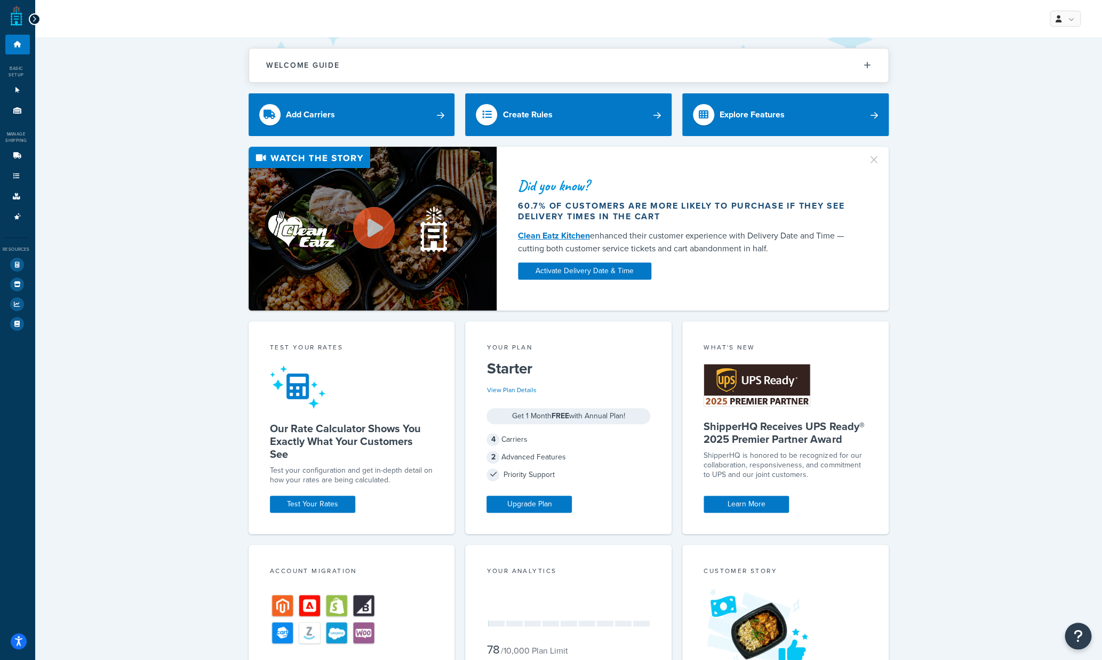
click at [17, 19] on link at bounding box center [17, 15] width 12 height 21
click at [17, 115] on link "Origins 2" at bounding box center [17, 111] width 25 height 20
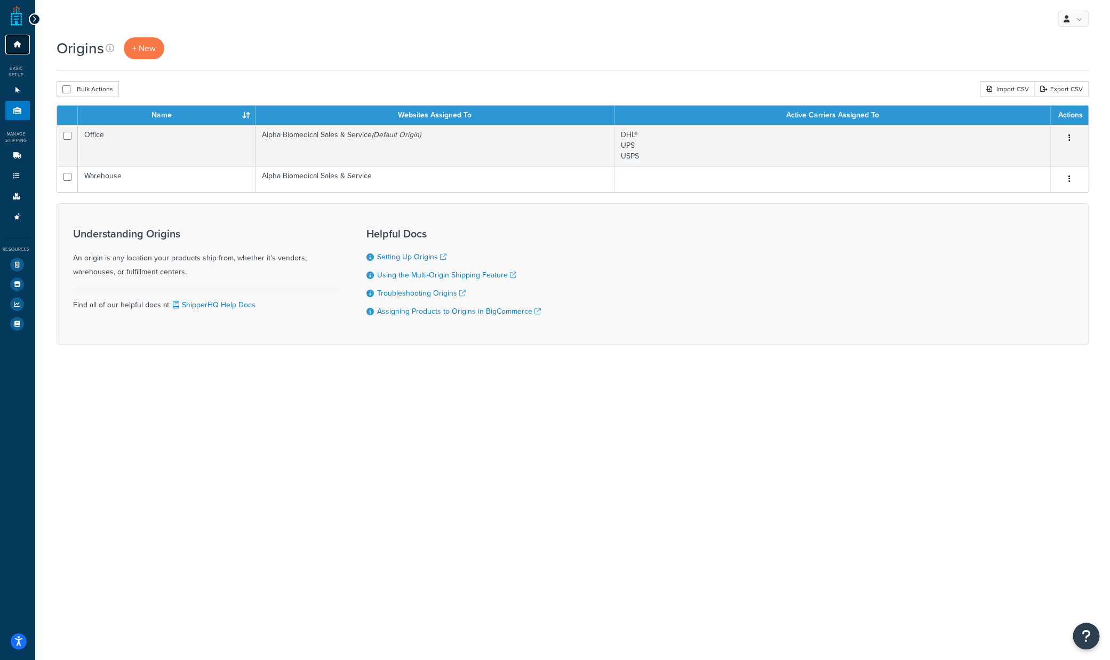
click at [18, 39] on link "Dashboard" at bounding box center [17, 45] width 25 height 20
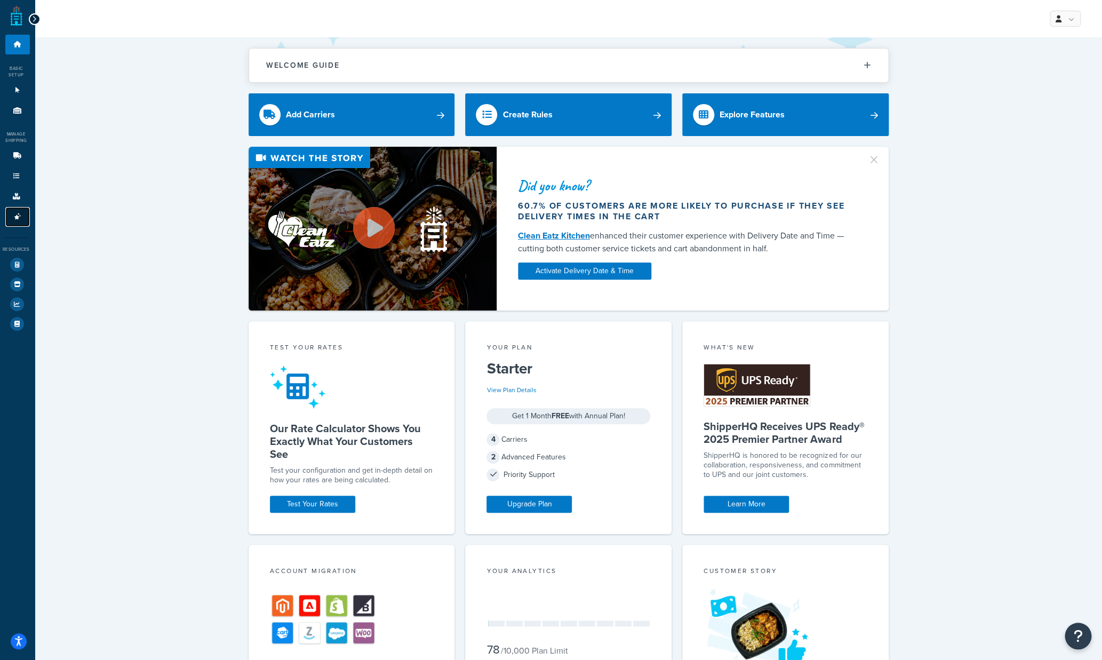
click at [21, 215] on icon at bounding box center [17, 216] width 11 height 6
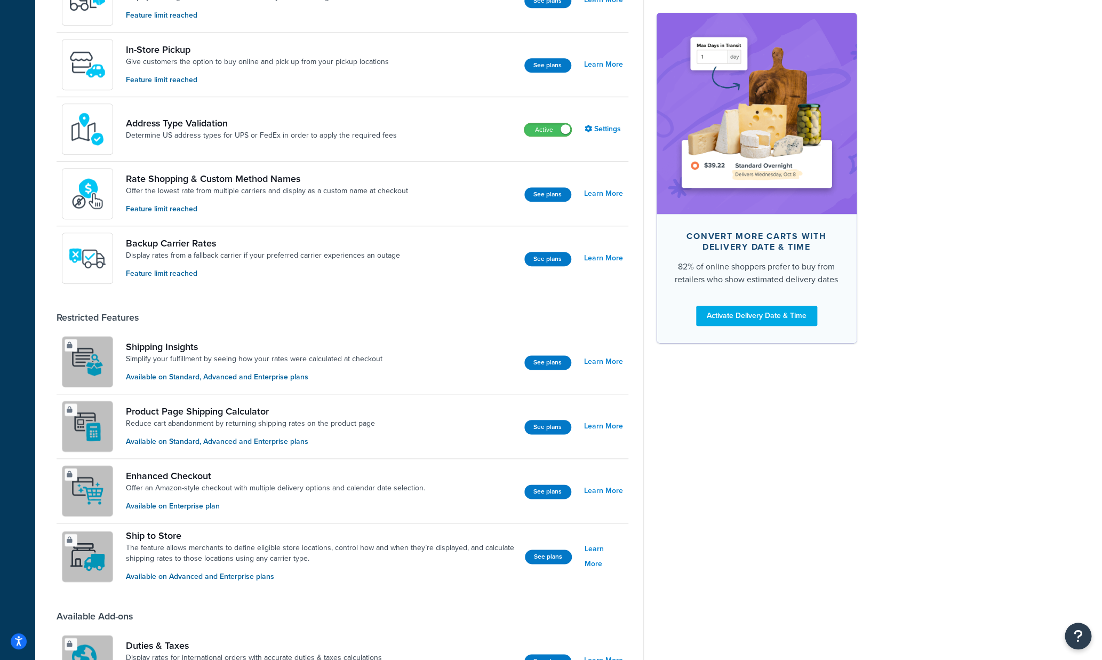
scroll to position [376, 0]
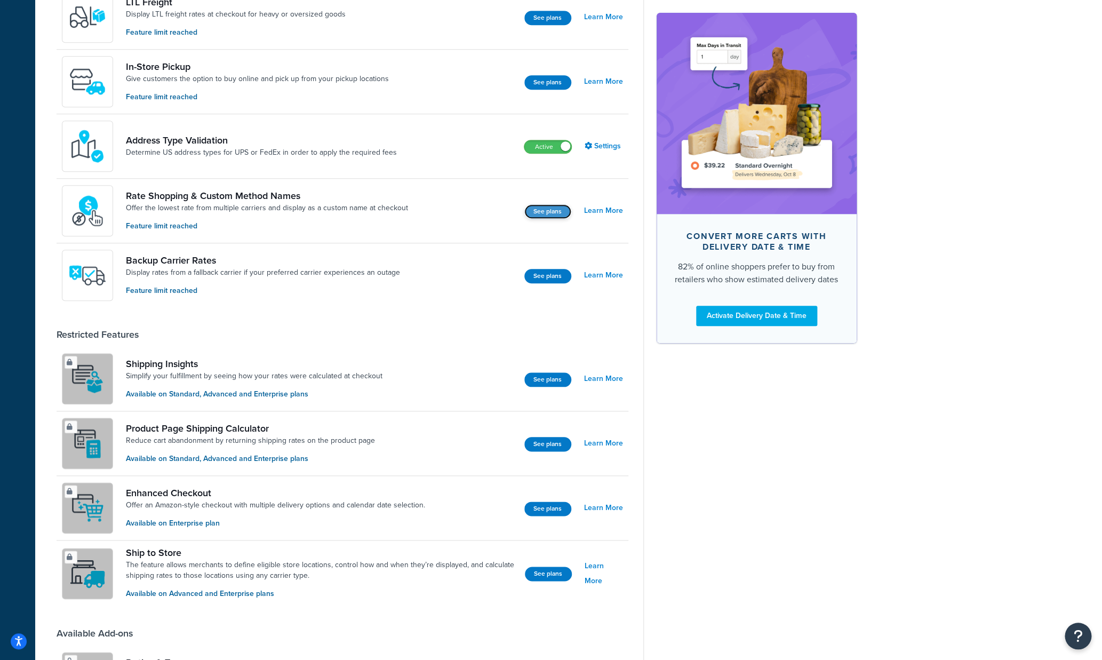
click at [554, 213] on button "See plans" at bounding box center [547, 211] width 47 height 14
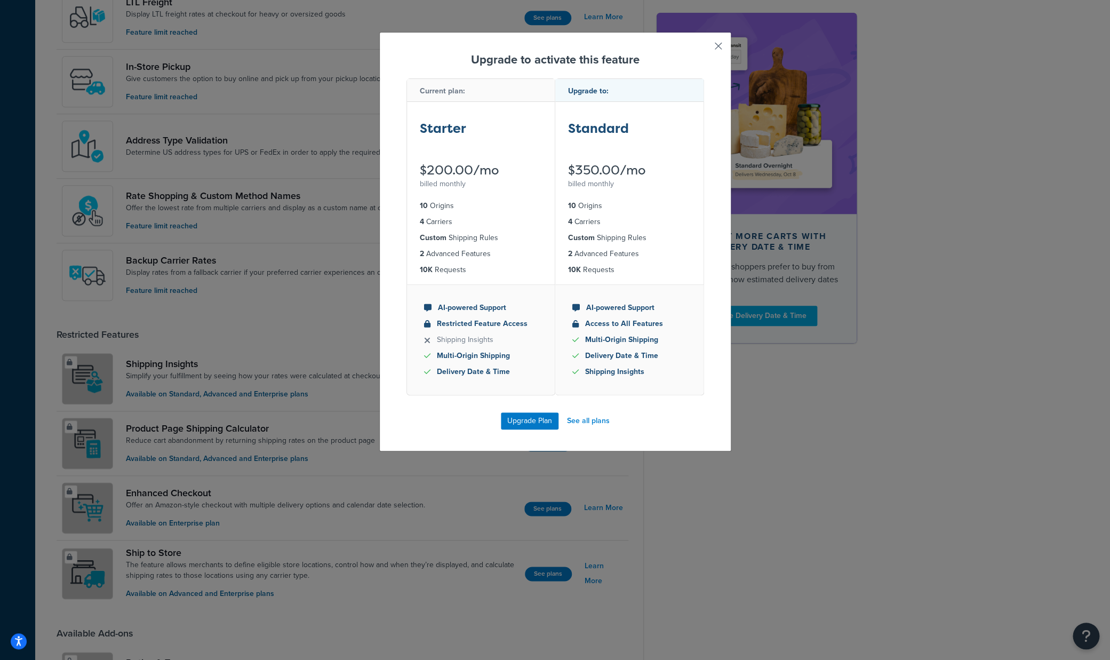
click at [704, 49] on button "button" at bounding box center [703, 50] width 3 height 3
